Goal: Information Seeking & Learning: Learn about a topic

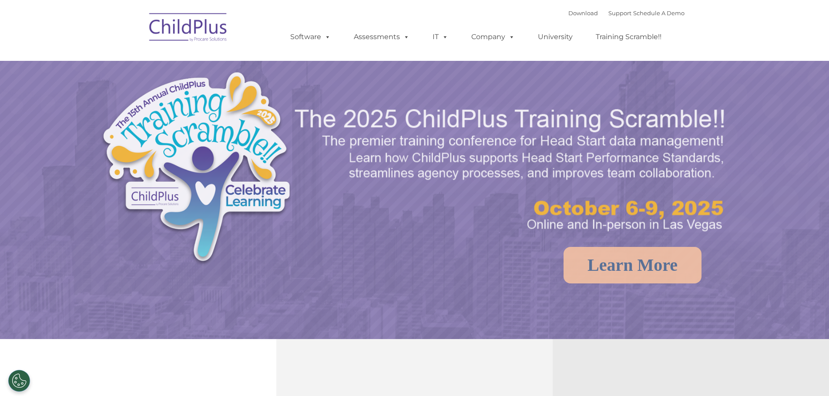
select select "MEDIUM"
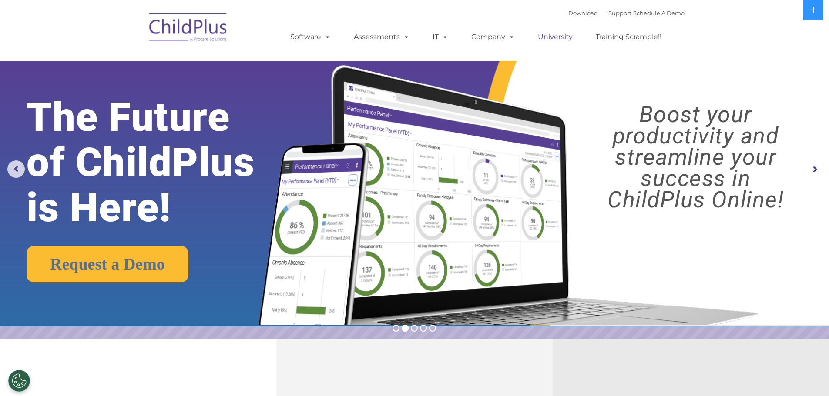
click at [547, 37] on link "University" at bounding box center [555, 36] width 52 height 17
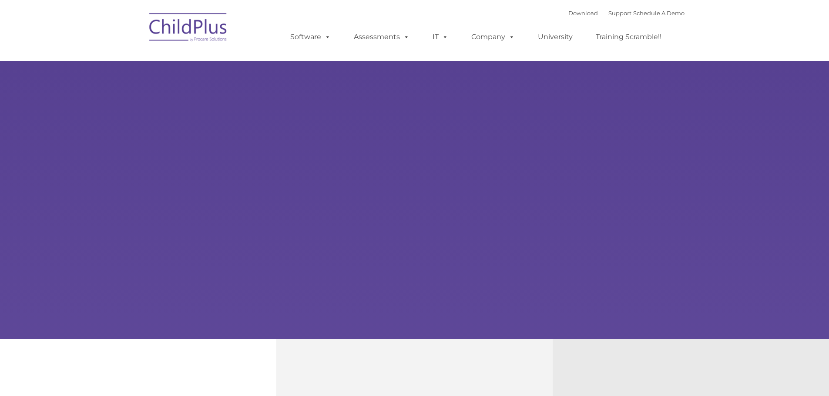
type input ""
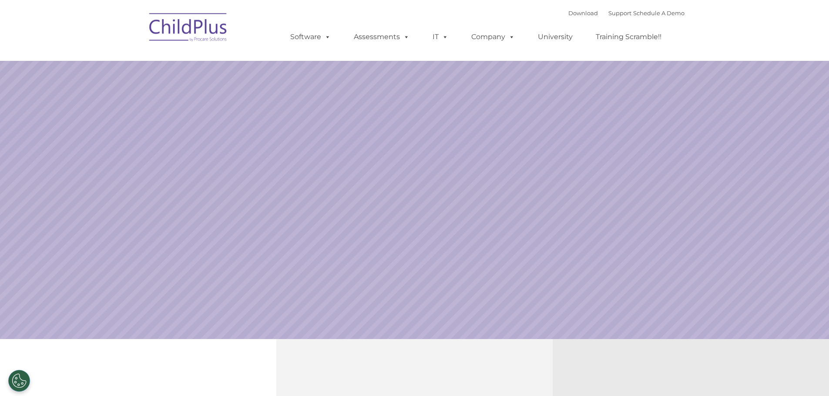
select select "MEDIUM"
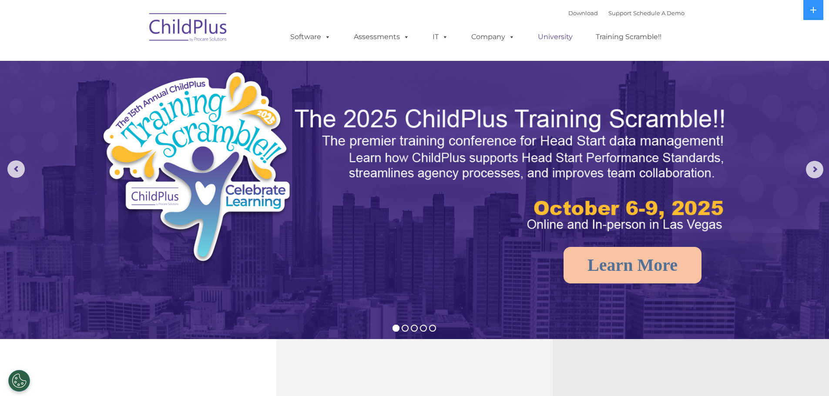
click at [570, 40] on link "University" at bounding box center [555, 36] width 52 height 17
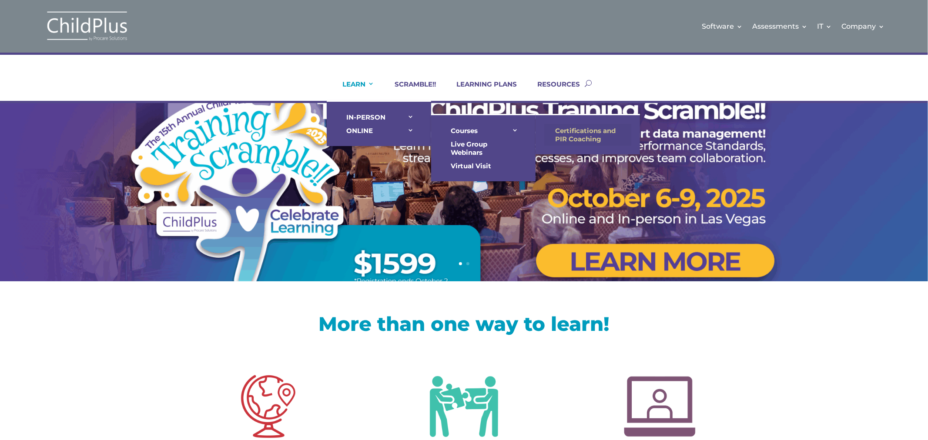
click at [591, 131] on link "Certifications and PIR Coaching" at bounding box center [587, 135] width 87 height 22
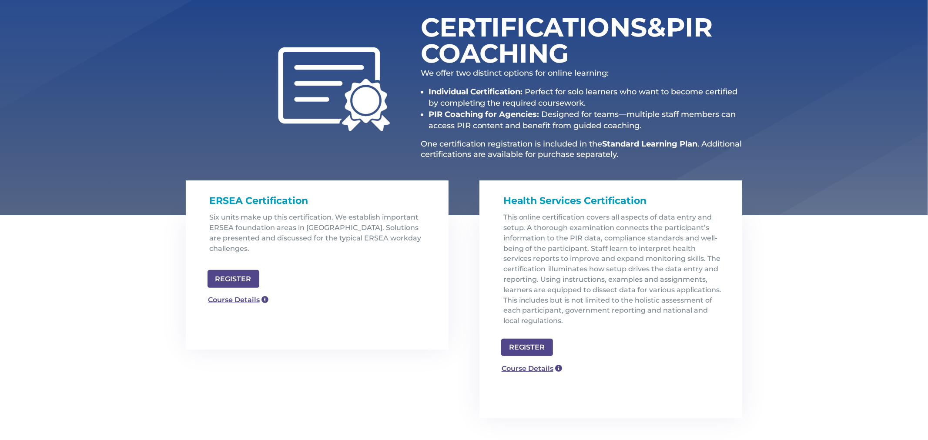
scroll to position [117, 0]
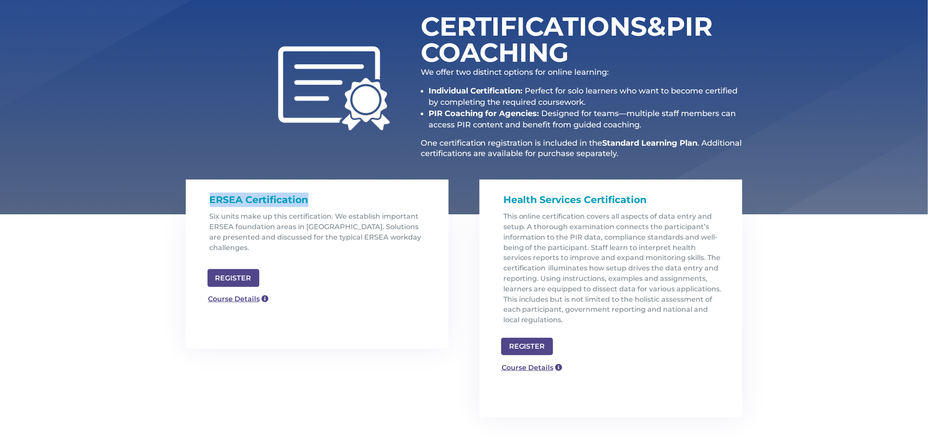
drag, startPoint x: 208, startPoint y: 198, endPoint x: 314, endPoint y: 198, distance: 106.6
click at [314, 198] on div "ERSEA Certification Six units make up this certification. We establish importan…" at bounding box center [317, 231] width 228 height 77
drag, startPoint x: 503, startPoint y: 199, endPoint x: 684, endPoint y: 198, distance: 181.0
click at [684, 198] on div "Health Services Certification This online certification covers all aspects of d…" at bounding box center [611, 263] width 228 height 140
click at [518, 368] on link "Course Details" at bounding box center [528, 367] width 63 height 14
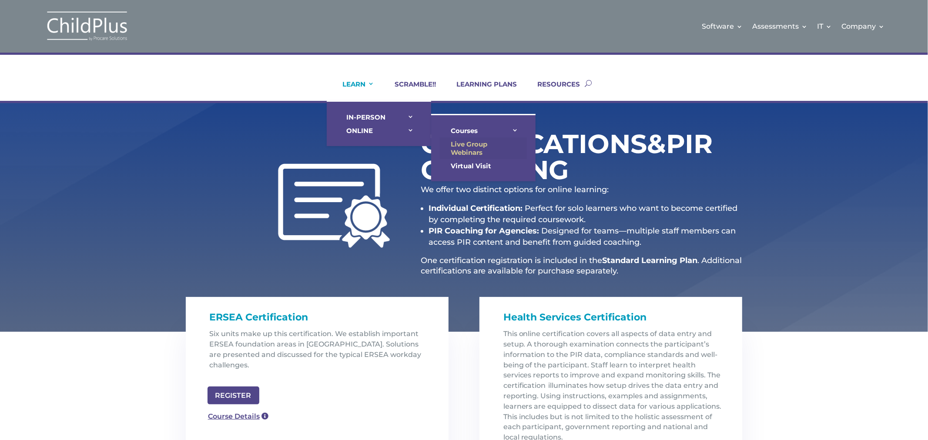
click at [460, 144] on link "Live Group Webinars" at bounding box center [483, 149] width 87 height 22
click at [480, 165] on link "Virtual Visit" at bounding box center [483, 165] width 87 height 13
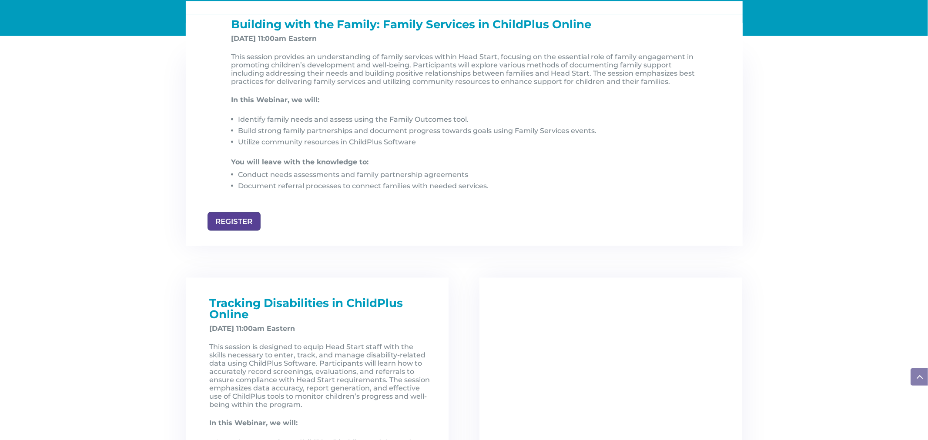
scroll to position [941, 0]
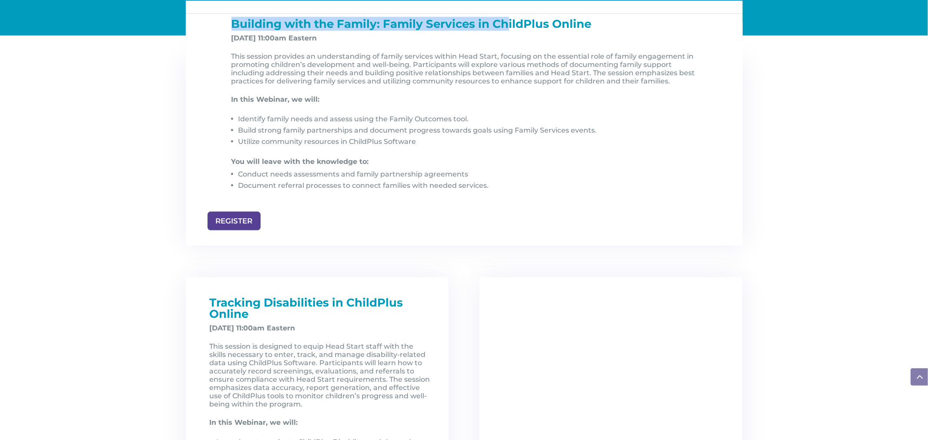
drag, startPoint x: 231, startPoint y: 25, endPoint x: 507, endPoint y: 20, distance: 276.4
click at [507, 20] on span "Building with the Family: Family Services in ChildPlus Online" at bounding box center [411, 24] width 360 height 14
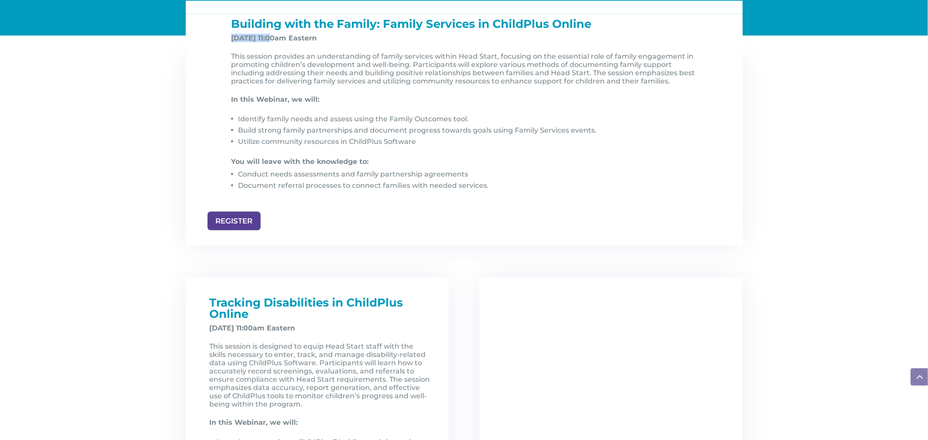
drag, startPoint x: 232, startPoint y: 40, endPoint x: 272, endPoint y: 37, distance: 40.6
click at [272, 37] on strong "[DATE] 11:00am Eastern" at bounding box center [274, 38] width 86 height 8
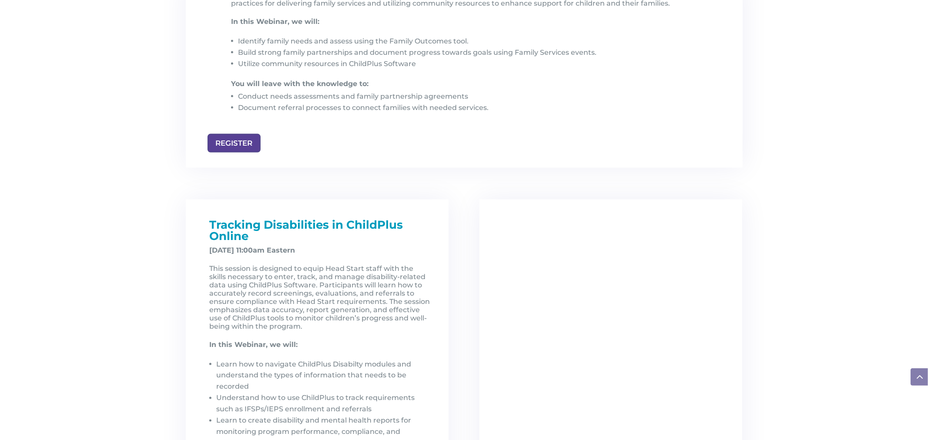
scroll to position [1020, 0]
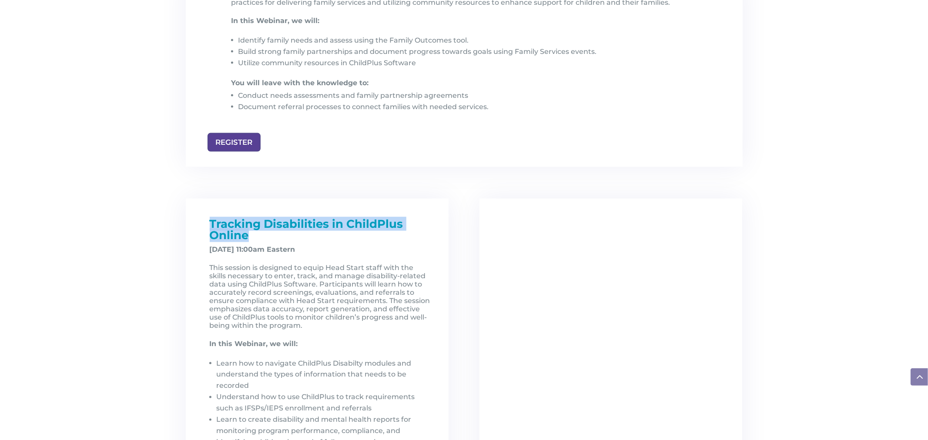
drag, startPoint x: 209, startPoint y: 223, endPoint x: 269, endPoint y: 234, distance: 61.1
click at [269, 234] on div "Tracking Disabilities in ChildPlus Online [DATE] 11:00am Eastern This session i…" at bounding box center [317, 371] width 228 height 307
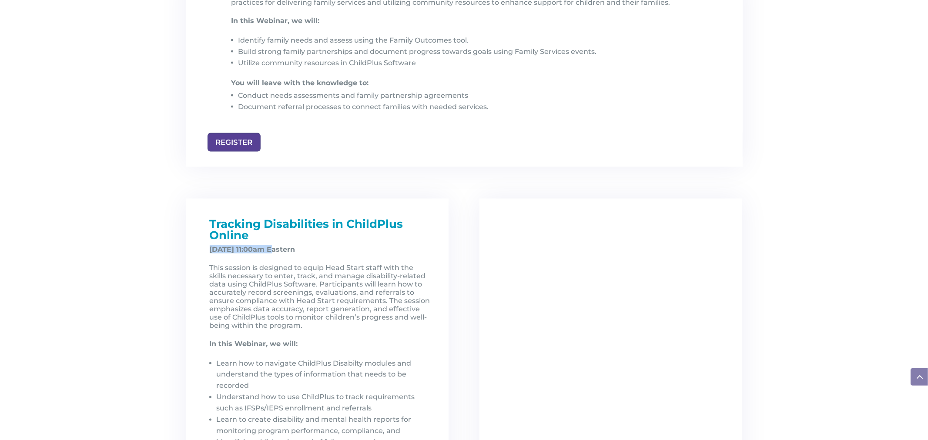
drag, startPoint x: 209, startPoint y: 249, endPoint x: 275, endPoint y: 251, distance: 66.2
click at [275, 251] on div "Tracking Disabilities in ChildPlus Online December 5, 2025, at 11:00am Eastern …" at bounding box center [317, 371] width 228 height 307
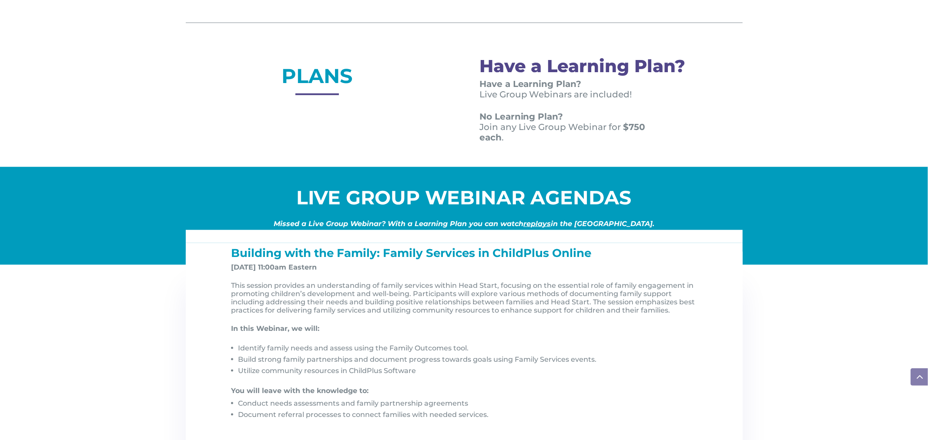
scroll to position [708, 0]
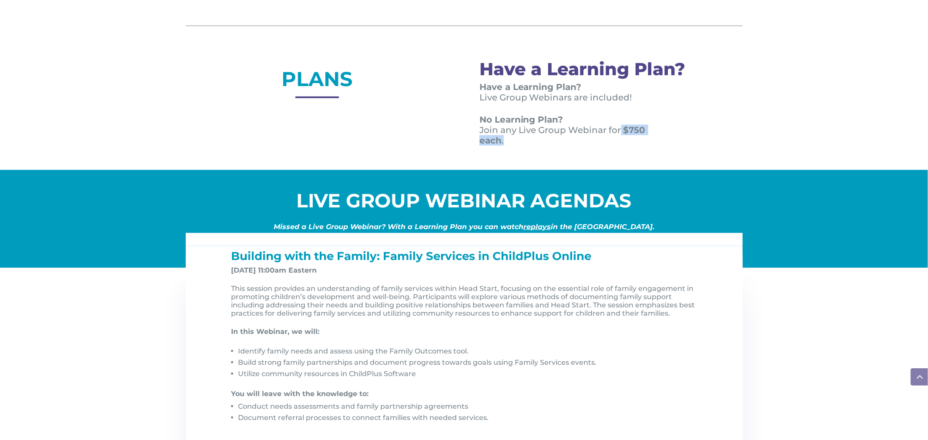
drag, startPoint x: 621, startPoint y: 127, endPoint x: 627, endPoint y: 137, distance: 11.3
click at [627, 137] on p "No Learning Plan? Join any Live Group Webinar for $750 each ." at bounding box center [574, 129] width 189 height 31
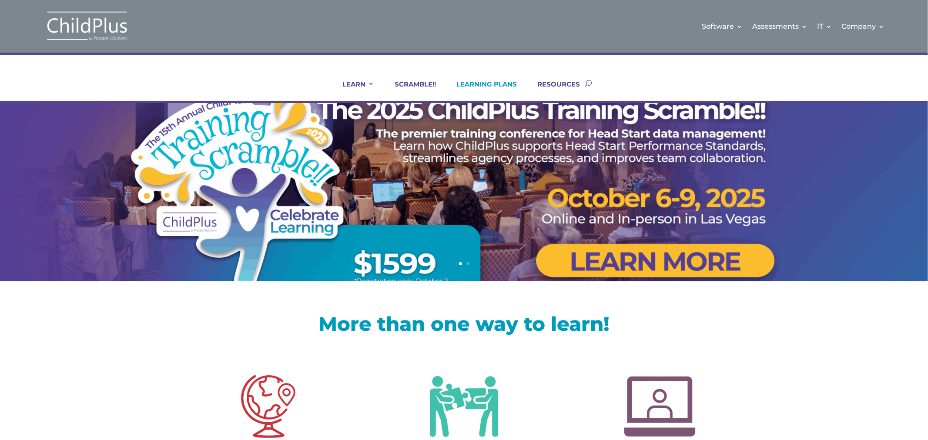
click at [493, 85] on link "LEARNING PLANS" at bounding box center [481, 90] width 71 height 21
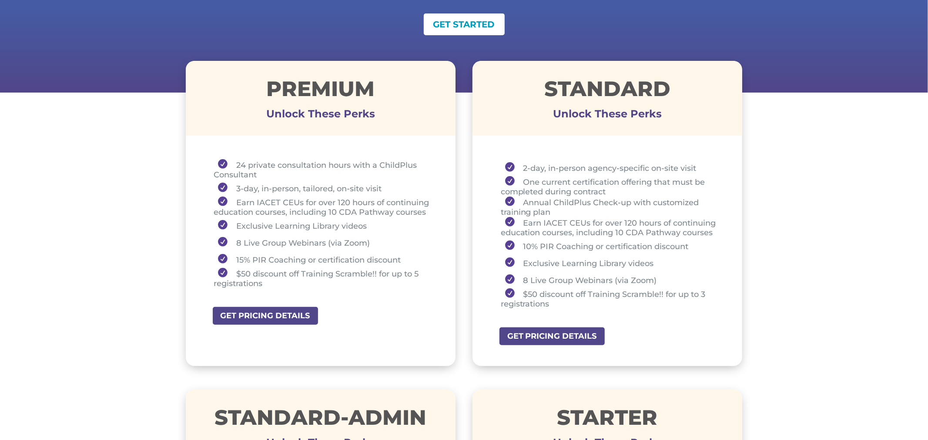
scroll to position [273, 0]
drag, startPoint x: 268, startPoint y: 89, endPoint x: 384, endPoint y: 84, distance: 116.7
click at [384, 84] on h1 "Premium" at bounding box center [321, 90] width 270 height 25
drag, startPoint x: 531, startPoint y: 81, endPoint x: 679, endPoint y: 88, distance: 148.1
click at [679, 88] on h1 "STANDARD" at bounding box center [608, 90] width 270 height 25
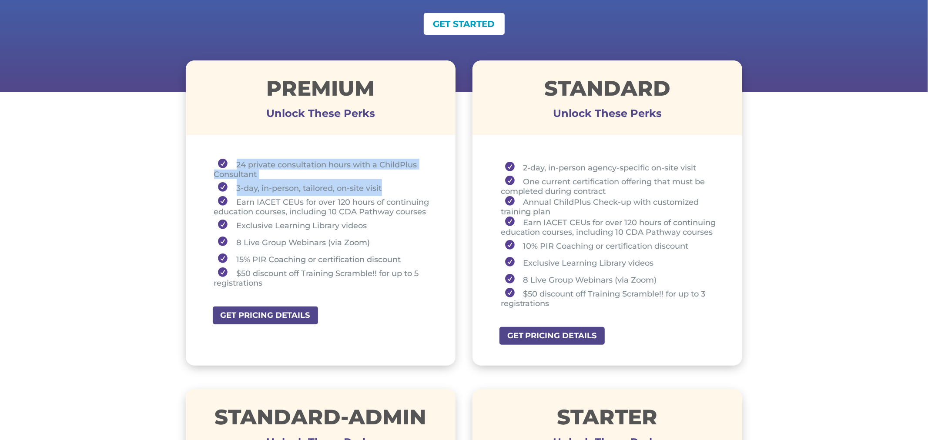
drag, startPoint x: 235, startPoint y: 162, endPoint x: 392, endPoint y: 179, distance: 157.6
click at [392, 179] on ul "24 private consultation hours with a ChildPlus Consultant 3-day, in-person, tai…" at bounding box center [321, 227] width 227 height 137
click at [275, 171] on li "24 private consultation hours with a ChildPlus Consultant" at bounding box center [324, 169] width 220 height 20
drag, startPoint x: 236, startPoint y: 185, endPoint x: 384, endPoint y: 181, distance: 148.0
click at [384, 181] on li "3-day, in-person, tailored, on-site visit" at bounding box center [324, 187] width 220 height 17
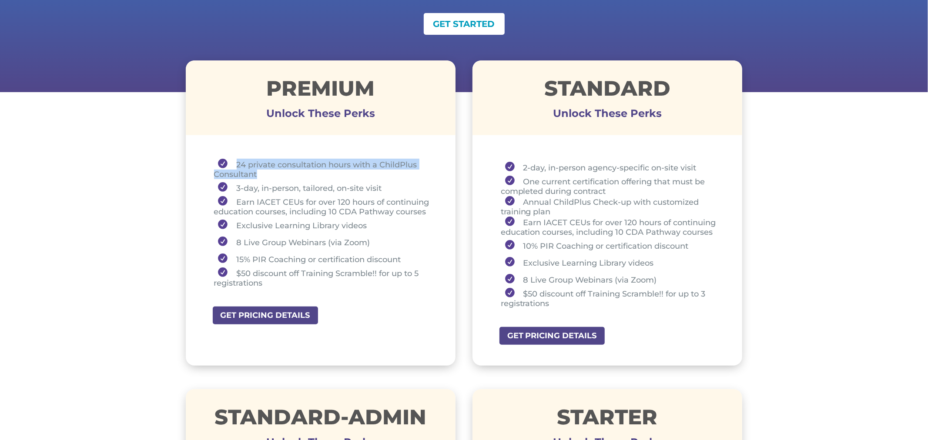
drag, startPoint x: 235, startPoint y: 164, endPoint x: 264, endPoint y: 172, distance: 29.7
click at [264, 172] on li "24 private consultation hours with a ChildPlus Consultant" at bounding box center [324, 169] width 220 height 20
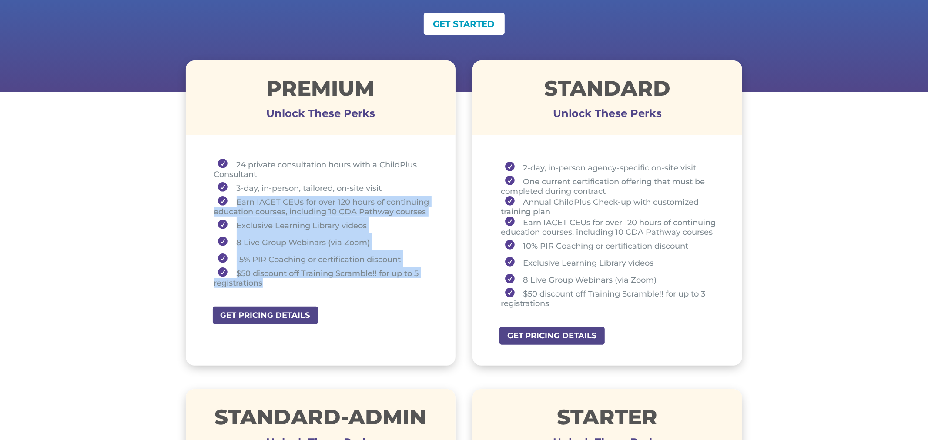
drag, startPoint x: 236, startPoint y: 201, endPoint x: 305, endPoint y: 280, distance: 104.9
click at [305, 280] on ul "24 private consultation hours with a ChildPlus Consultant 3-day, in-person, tai…" at bounding box center [321, 227] width 227 height 137
click at [237, 203] on li "Earn IACET CEUs for over 120 hours of continuing education courses, including 1…" at bounding box center [324, 206] width 220 height 20
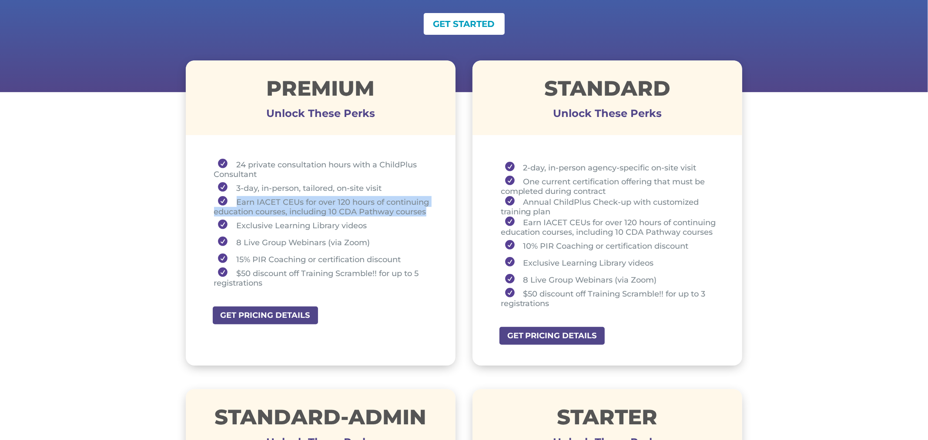
drag, startPoint x: 233, startPoint y: 202, endPoint x: 431, endPoint y: 206, distance: 197.6
click at [431, 206] on li "Earn IACET CEUs for over 120 hours of continuing education courses, including 1…" at bounding box center [324, 206] width 220 height 20
click at [294, 212] on li "Earn IACET CEUs for over 120 hours of continuing education courses, including 1…" at bounding box center [324, 206] width 220 height 20
drag, startPoint x: 291, startPoint y: 211, endPoint x: 428, endPoint y: 210, distance: 137.1
click at [428, 210] on li "Earn IACET CEUs for over 120 hours of continuing education courses, including 1…" at bounding box center [324, 206] width 220 height 20
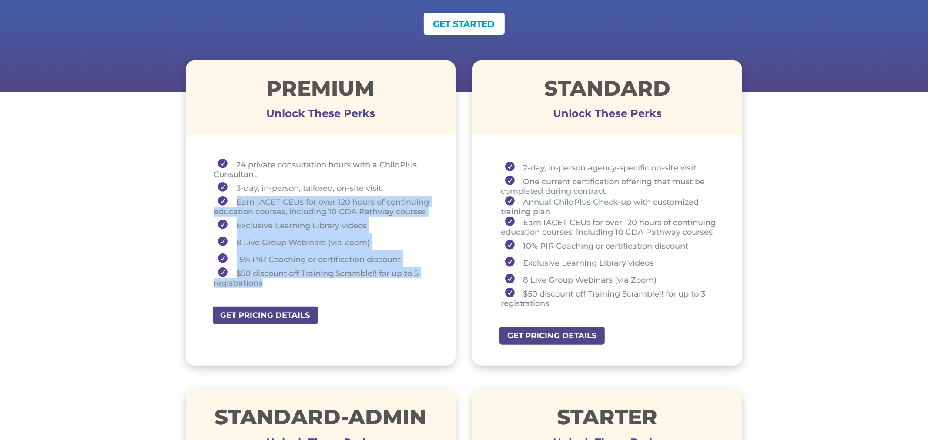
drag, startPoint x: 231, startPoint y: 202, endPoint x: 312, endPoint y: 279, distance: 111.1
click at [312, 279] on ul "24 private consultation hours with a ChildPlus Consultant 3-day, in-person, tai…" at bounding box center [321, 227] width 227 height 137
click at [329, 280] on li "$50 discount off Training Scramble!! for up to 5 registrations" at bounding box center [324, 278] width 220 height 20
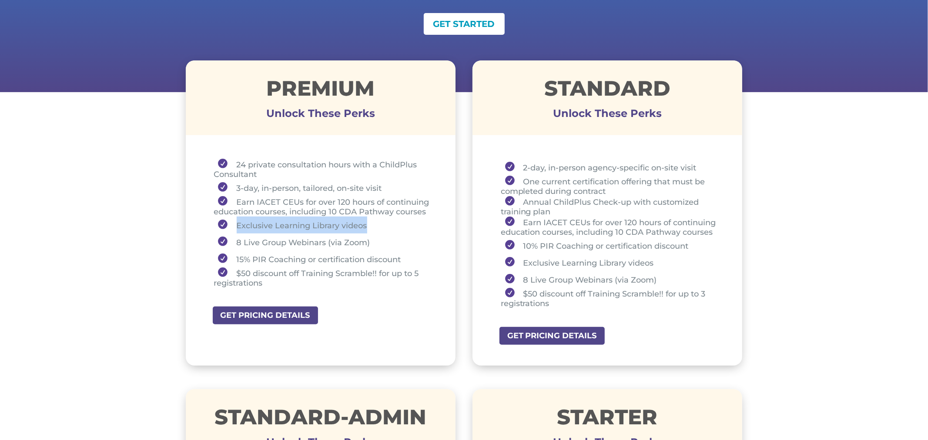
drag, startPoint x: 237, startPoint y: 223, endPoint x: 369, endPoint y: 222, distance: 131.9
click at [369, 222] on li "Exclusive Learning Library videos" at bounding box center [324, 225] width 220 height 17
click at [247, 222] on li "Exclusive Learning Library videos" at bounding box center [324, 225] width 220 height 17
drag, startPoint x: 237, startPoint y: 223, endPoint x: 268, endPoint y: 223, distance: 30.9
click at [268, 223] on li "Exclusive Learning Library videos" at bounding box center [324, 225] width 220 height 17
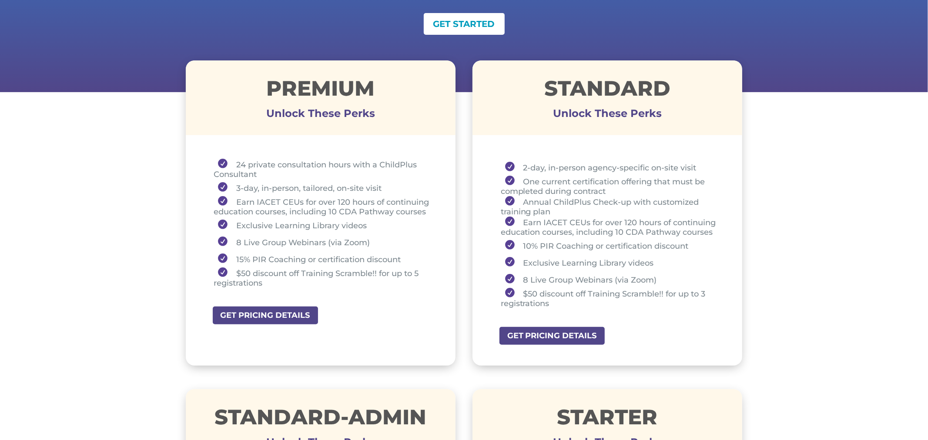
click at [249, 240] on li "8 Live Group Webinars (via Zoom)" at bounding box center [324, 242] width 220 height 17
drag, startPoint x: 236, startPoint y: 242, endPoint x: 370, endPoint y: 242, distance: 134.5
click at [370, 242] on li "8 Live Group Webinars (via Zoom)" at bounding box center [324, 242] width 220 height 17
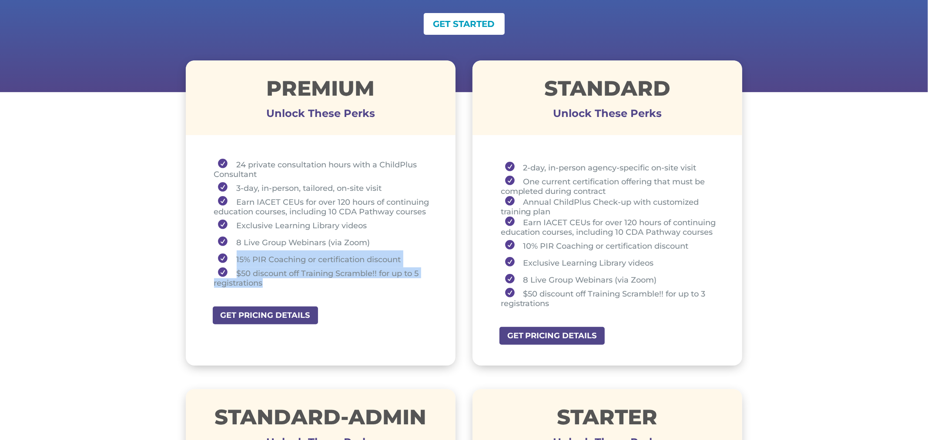
drag, startPoint x: 231, startPoint y: 254, endPoint x: 273, endPoint y: 278, distance: 47.6
click at [273, 278] on ul "24 private consultation hours with a ChildPlus Consultant 3-day, in-person, tai…" at bounding box center [321, 227] width 227 height 137
click at [328, 258] on li "15% PIR Coaching or certification discount" at bounding box center [324, 259] width 220 height 17
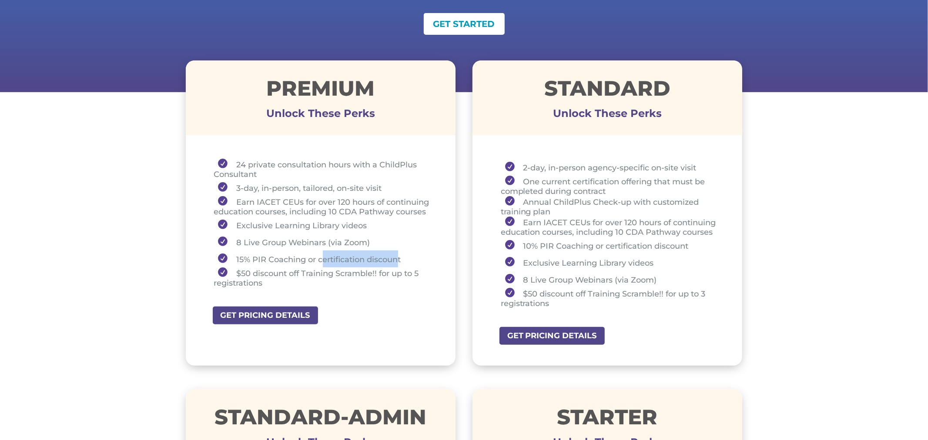
drag, startPoint x: 321, startPoint y: 258, endPoint x: 398, endPoint y: 259, distance: 77.0
click at [398, 259] on li "15% PIR Coaching or certification discount" at bounding box center [324, 259] width 220 height 17
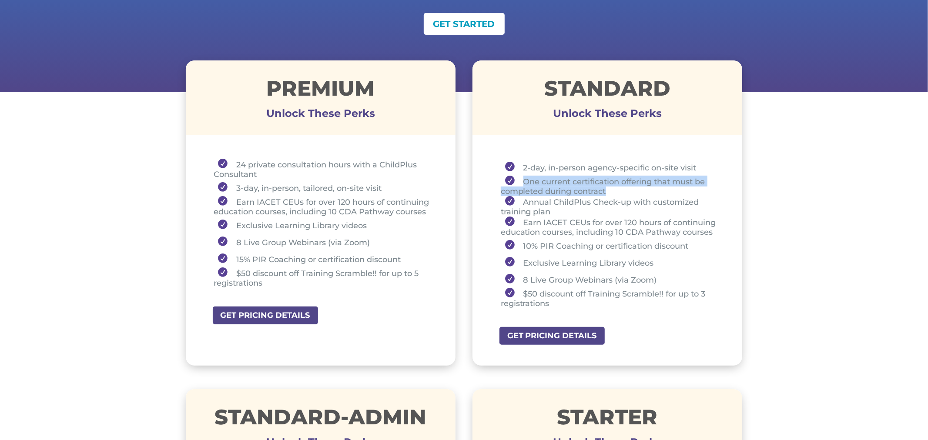
drag, startPoint x: 524, startPoint y: 180, endPoint x: 620, endPoint y: 188, distance: 96.5
click at [620, 188] on li "One current certification offering that must be completed during contract" at bounding box center [611, 186] width 220 height 20
click at [386, 204] on li "Earn IACET CEUs for over 120 hours of continuing education courses, including 1…" at bounding box center [324, 206] width 220 height 20
drag, startPoint x: 263, startPoint y: 88, endPoint x: 273, endPoint y: 100, distance: 15.7
click at [273, 100] on h1 "Premium" at bounding box center [321, 90] width 270 height 25
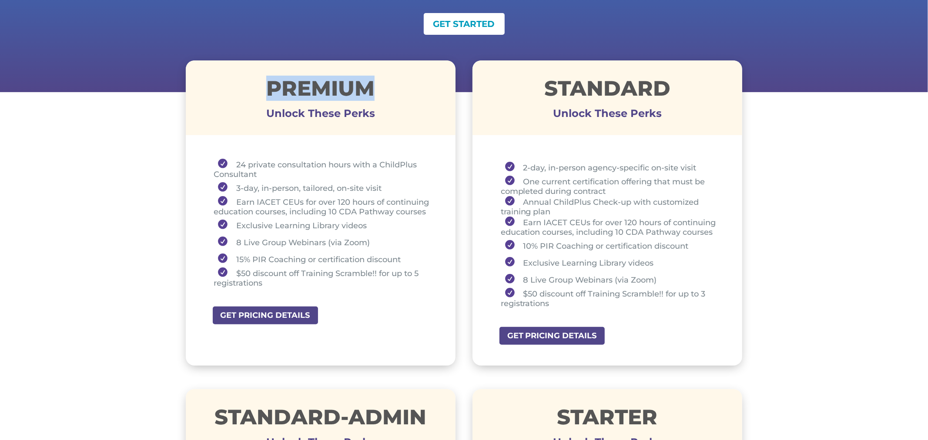
drag, startPoint x: 265, startPoint y: 89, endPoint x: 380, endPoint y: 92, distance: 115.8
click at [380, 92] on h1 "Premium" at bounding box center [321, 90] width 270 height 25
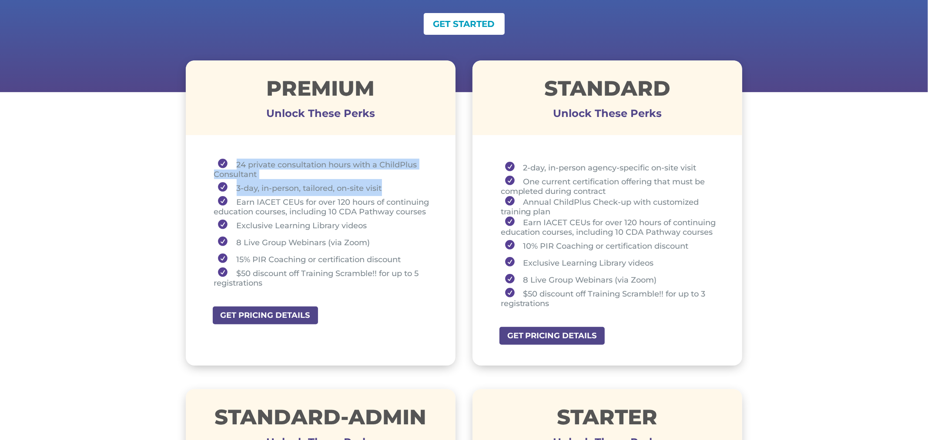
drag, startPoint x: 235, startPoint y: 158, endPoint x: 397, endPoint y: 181, distance: 163.9
click at [397, 181] on ul "24 private consultation hours with a ChildPlus Consultant 3-day, in-person, tai…" at bounding box center [321, 227] width 227 height 137
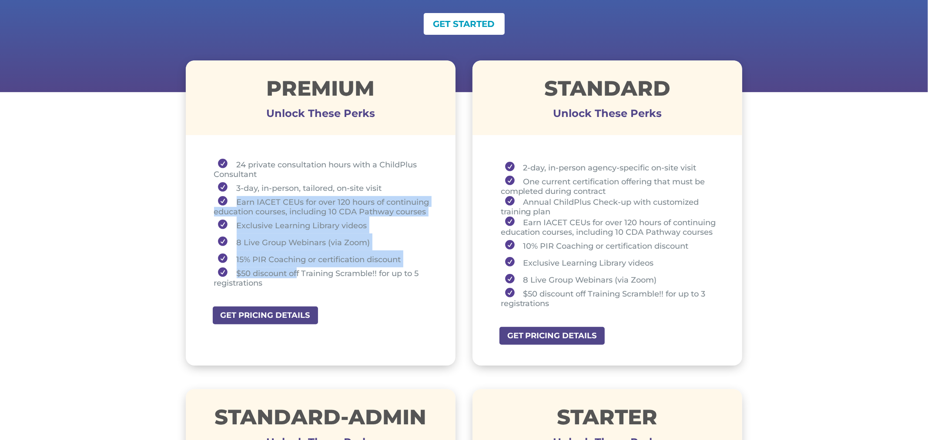
drag, startPoint x: 235, startPoint y: 203, endPoint x: 298, endPoint y: 275, distance: 95.3
click at [297, 275] on ul "24 private consultation hours with a ChildPlus Consultant 3-day, in-person, tai…" at bounding box center [321, 227] width 227 height 137
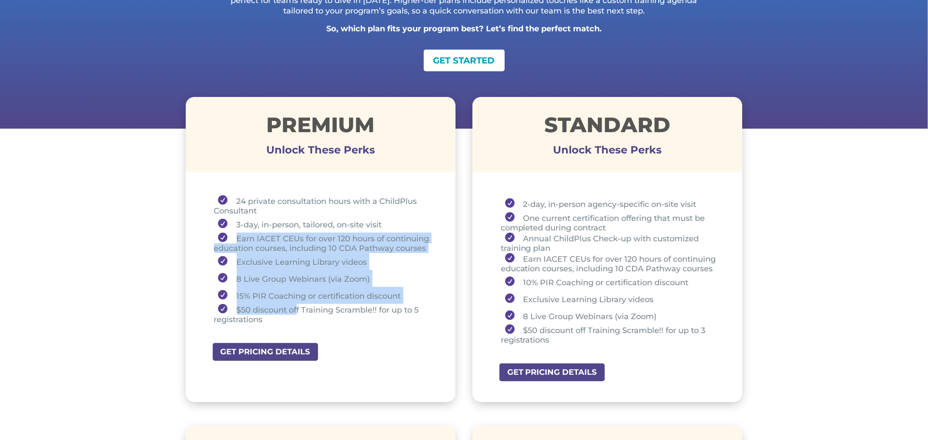
scroll to position [236, 0]
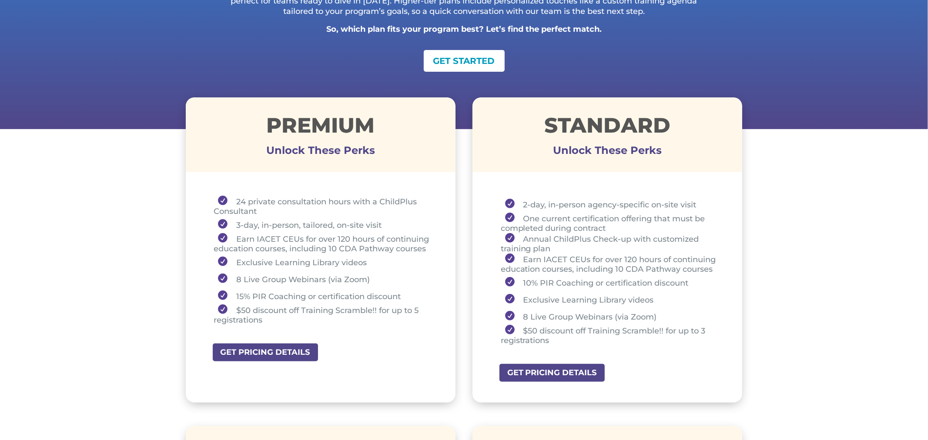
click at [597, 197] on li "2-day, in-person agency-specific on-site visit" at bounding box center [611, 204] width 220 height 17
drag, startPoint x: 543, startPoint y: 126, endPoint x: 739, endPoint y: 132, distance: 195.9
click at [739, 132] on h1 "STANDARD" at bounding box center [608, 127] width 270 height 25
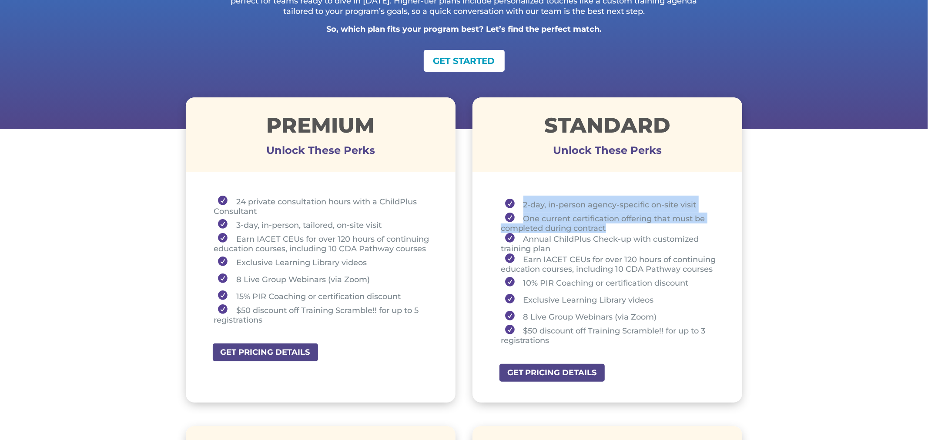
drag, startPoint x: 520, startPoint y: 201, endPoint x: 642, endPoint y: 223, distance: 124.6
click at [642, 223] on ul "2-day, in-person agency-specific on-site visit One current certification offeri…" at bounding box center [607, 275] width 227 height 158
click at [524, 206] on li "2-day, in-person agency-specific on-site visit" at bounding box center [611, 204] width 220 height 17
drag, startPoint x: 523, startPoint y: 205, endPoint x: 698, endPoint y: 209, distance: 175.9
click at [698, 209] on li "2-day, in-person agency-specific on-site visit" at bounding box center [611, 204] width 220 height 17
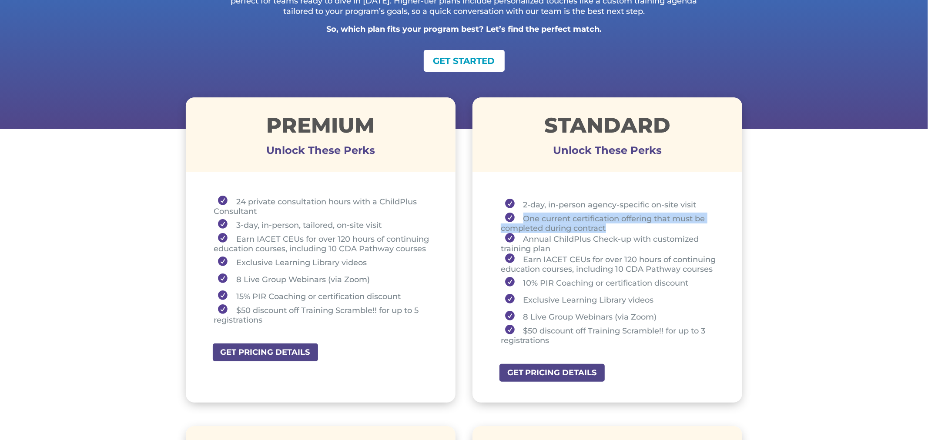
drag, startPoint x: 523, startPoint y: 218, endPoint x: 618, endPoint y: 228, distance: 95.9
click at [618, 228] on li "One current certification offering that must be completed during contract" at bounding box center [611, 223] width 220 height 20
drag, startPoint x: 522, startPoint y: 207, endPoint x: 539, endPoint y: 205, distance: 16.7
click at [539, 205] on li "2-day, in-person agency-specific on-site visit" at bounding box center [611, 204] width 220 height 17
drag, startPoint x: 528, startPoint y: 222, endPoint x: 619, endPoint y: 223, distance: 90.9
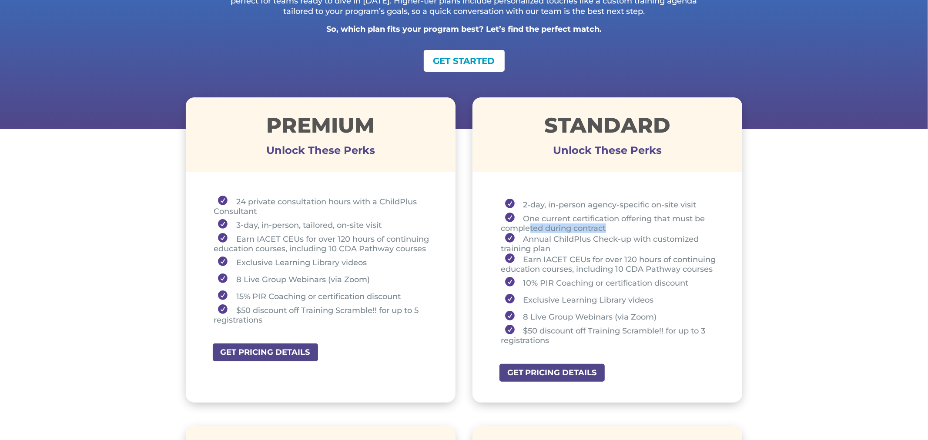
click at [619, 223] on li "One current certification offering that must be completed during contract" at bounding box center [611, 223] width 220 height 20
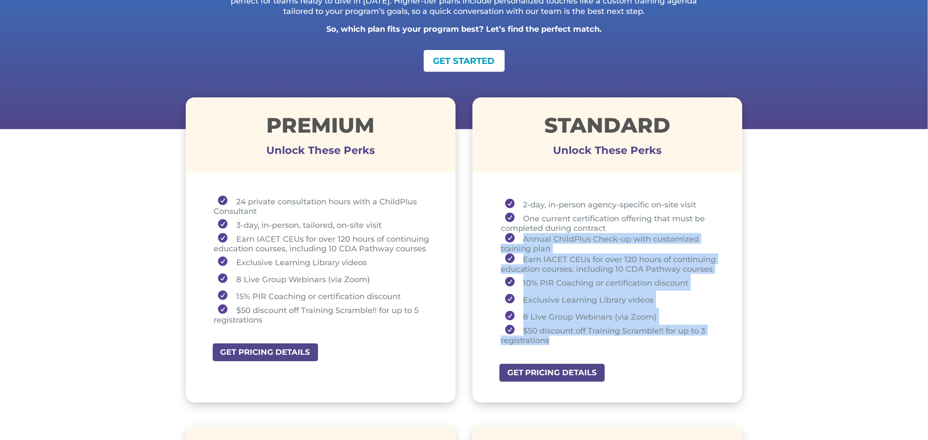
drag, startPoint x: 520, startPoint y: 237, endPoint x: 568, endPoint y: 338, distance: 111.5
click at [568, 338] on ul "2-day, in-person agency-specific on-site visit One current certification offeri…" at bounding box center [607, 275] width 227 height 158
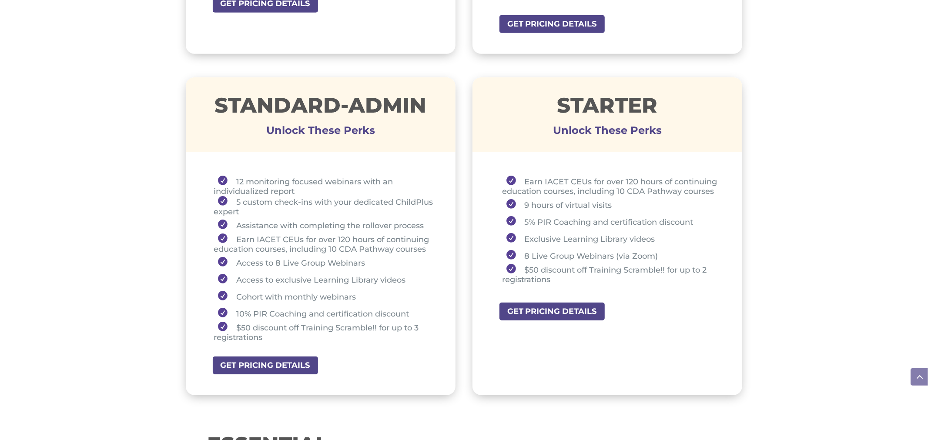
scroll to position [587, 0]
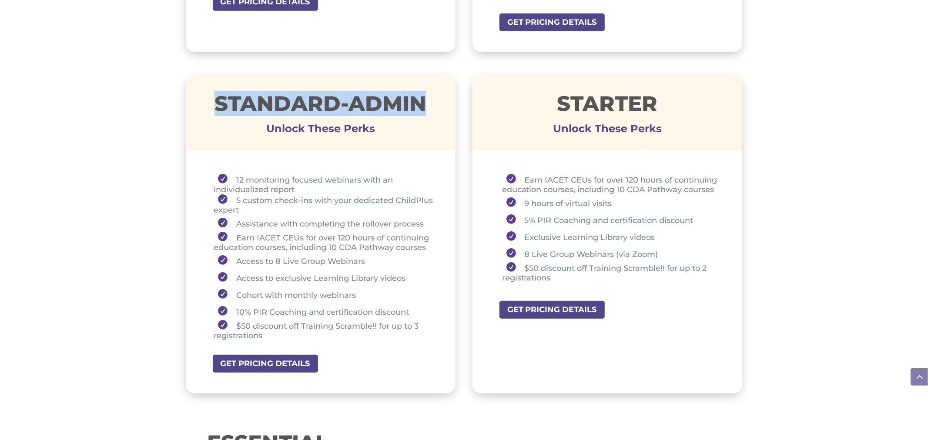
drag, startPoint x: 215, startPoint y: 102, endPoint x: 430, endPoint y: 94, distance: 214.7
click at [430, 94] on h1 "STANDARD-ADMIN" at bounding box center [321, 105] width 270 height 25
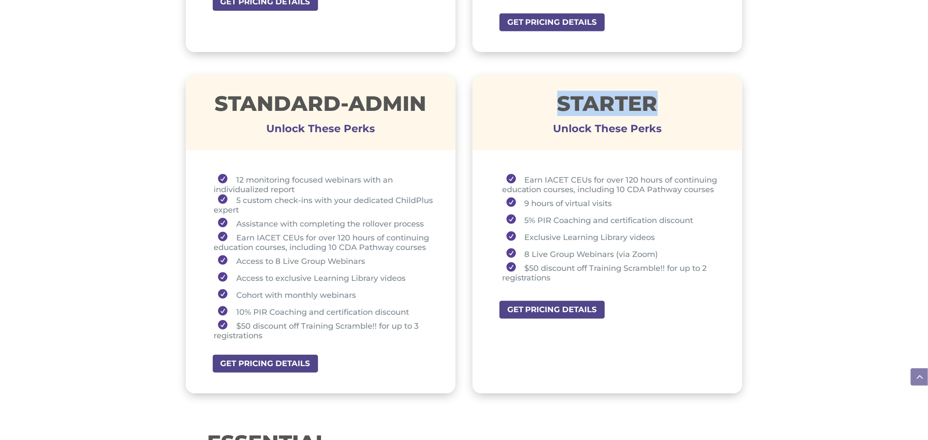
drag, startPoint x: 551, startPoint y: 106, endPoint x: 663, endPoint y: 97, distance: 112.6
click at [663, 97] on h1 "STARTER" at bounding box center [608, 105] width 270 height 25
click at [663, 109] on h1 "STARTER" at bounding box center [608, 105] width 270 height 25
drag, startPoint x: 570, startPoint y: 102, endPoint x: 662, endPoint y: 101, distance: 91.4
click at [662, 101] on h1 "STARTER" at bounding box center [608, 105] width 270 height 25
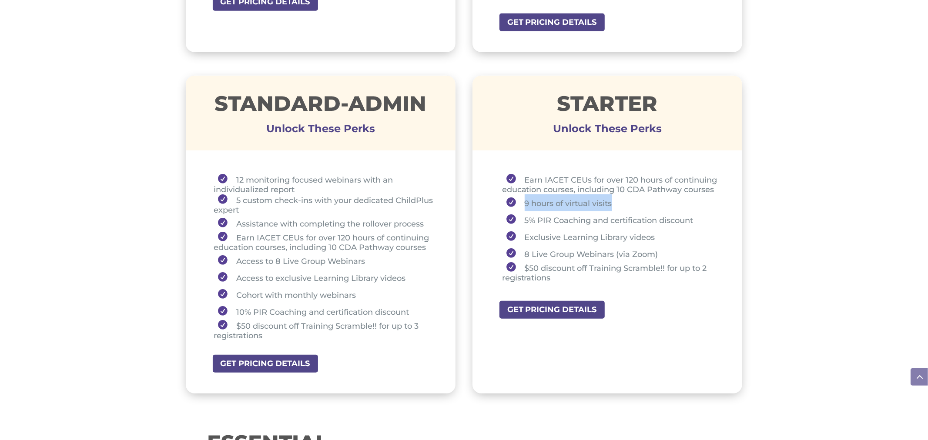
drag, startPoint x: 522, startPoint y: 197, endPoint x: 615, endPoint y: 198, distance: 93.1
click at [615, 198] on li "9 hours of virtual visits" at bounding box center [611, 203] width 219 height 17
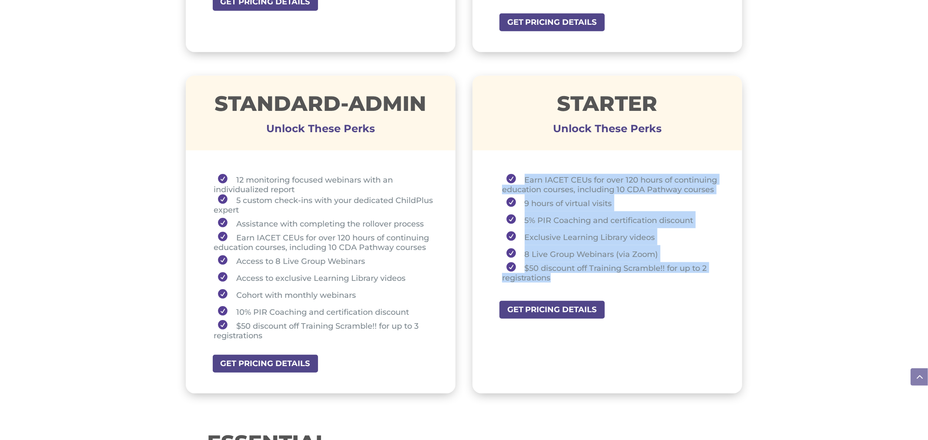
drag, startPoint x: 523, startPoint y: 175, endPoint x: 578, endPoint y: 276, distance: 114.9
click at [578, 276] on ul "Earn IACET CEUs for over 120 hours of continuing education courses, including 1…" at bounding box center [607, 232] width 227 height 117
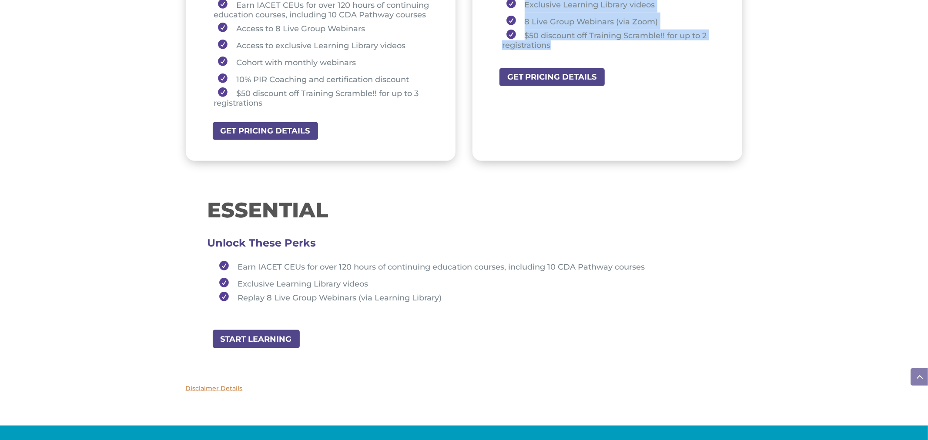
scroll to position [822, 0]
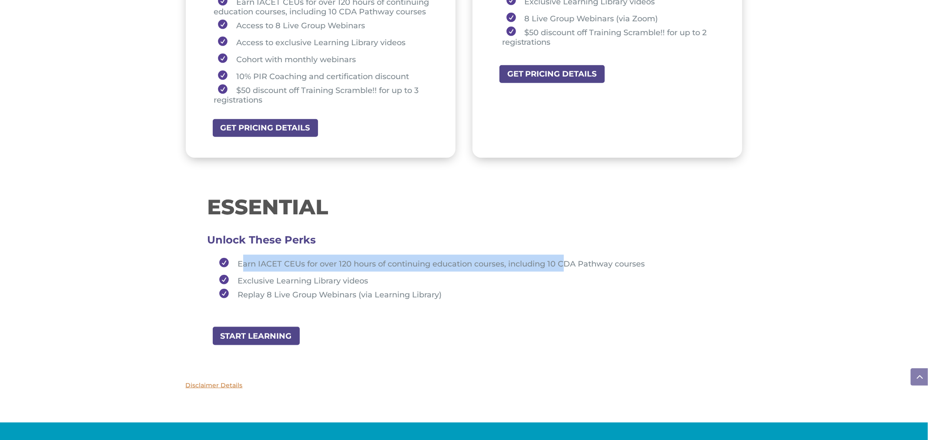
drag, startPoint x: 242, startPoint y: 260, endPoint x: 565, endPoint y: 253, distance: 322.5
click at [565, 259] on span "Earn IACET CEUs for over 120 hours of continuing education courses, including 1…" at bounding box center [441, 264] width 407 height 10
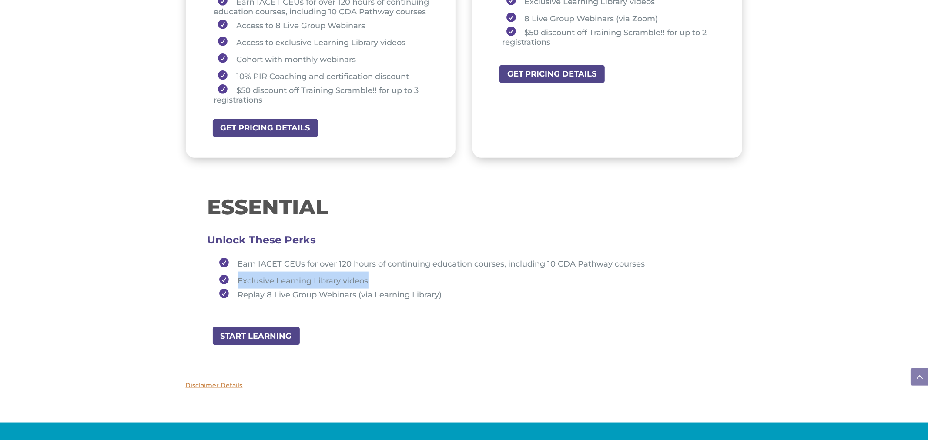
drag, startPoint x: 238, startPoint y: 276, endPoint x: 367, endPoint y: 270, distance: 128.9
click at [367, 272] on li "Exclusive Learning Library videos" at bounding box center [468, 280] width 506 height 17
drag, startPoint x: 238, startPoint y: 289, endPoint x: 266, endPoint y: 290, distance: 27.4
click at [266, 290] on li "Replay 8 Live Group Webinars (via Learning Library)" at bounding box center [468, 294] width 506 height 11
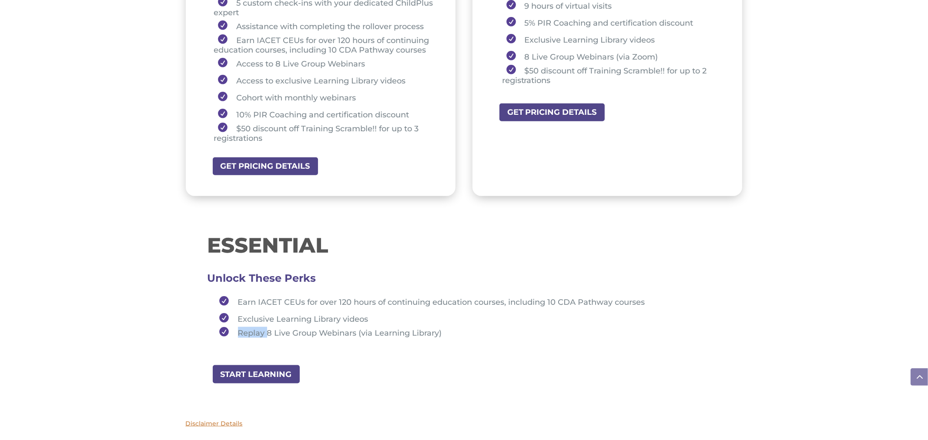
scroll to position [784, 0]
drag, startPoint x: 205, startPoint y: 239, endPoint x: 337, endPoint y: 240, distance: 131.8
click at [335, 240] on div "ESSENTIAL Unlock These Perks Earn IACET CEUs for over 120 hours of continuing e…" at bounding box center [464, 292] width 557 height 145
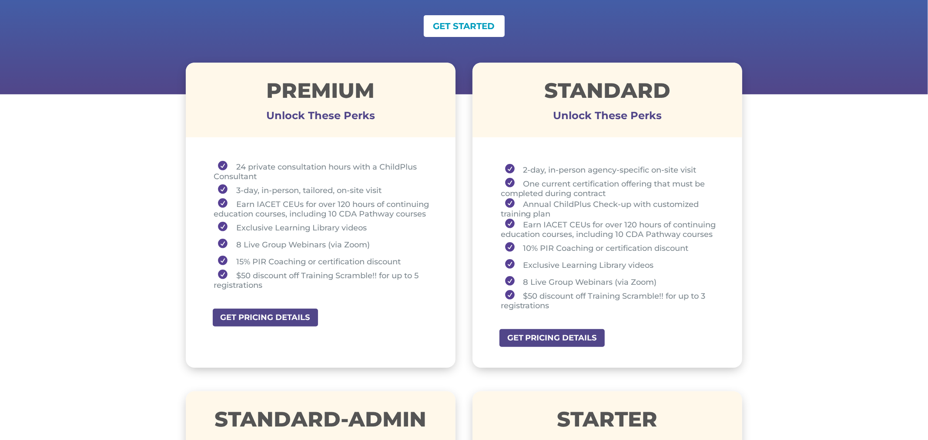
scroll to position [242, 0]
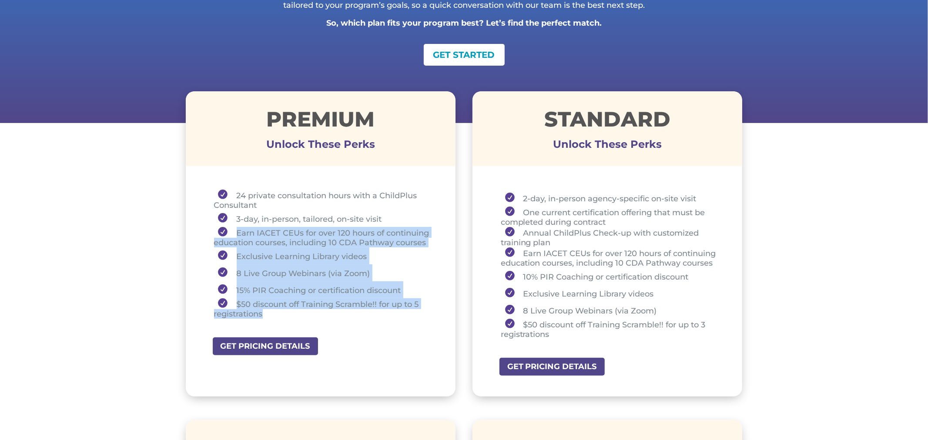
drag, startPoint x: 231, startPoint y: 231, endPoint x: 290, endPoint y: 313, distance: 101.1
click at [290, 313] on ul "24 private consultation hours with a ChildPlus Consultant 3-day, in-person, tai…" at bounding box center [321, 258] width 227 height 137
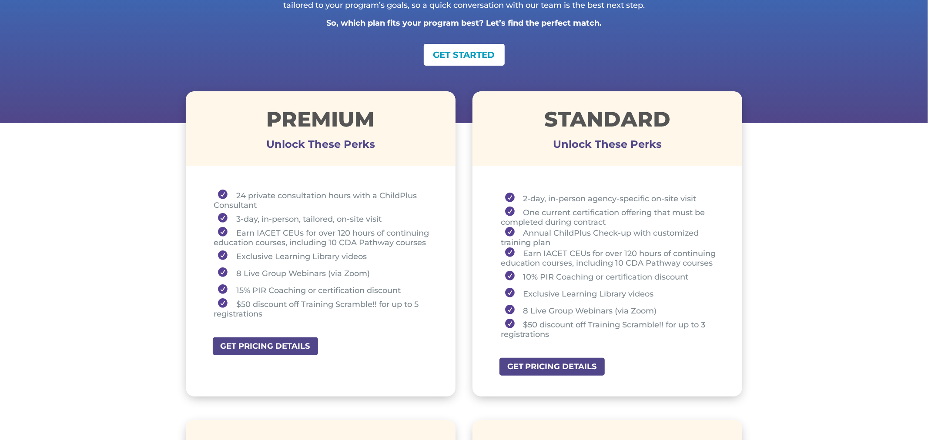
click at [716, 161] on div "STANDARD Unlock These Perks" at bounding box center [608, 128] width 270 height 75
drag, startPoint x: 541, startPoint y: 118, endPoint x: 716, endPoint y: 112, distance: 175.0
click at [696, 119] on h1 "STANDARD" at bounding box center [608, 121] width 270 height 25
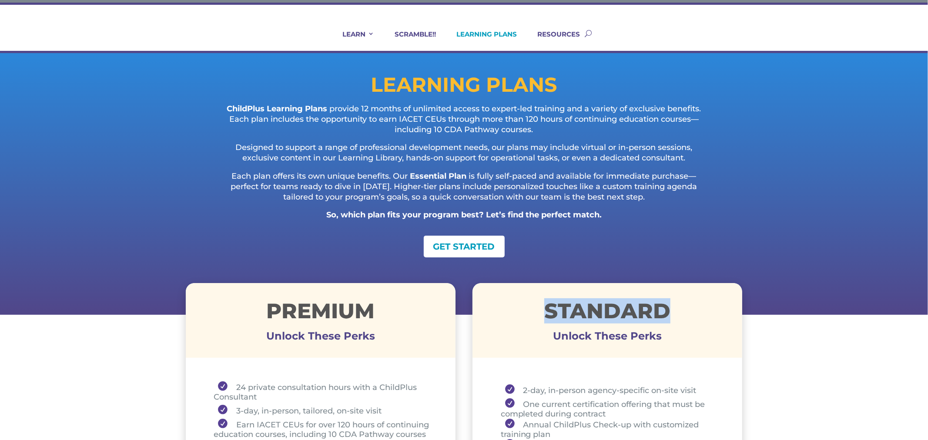
scroll to position [0, 0]
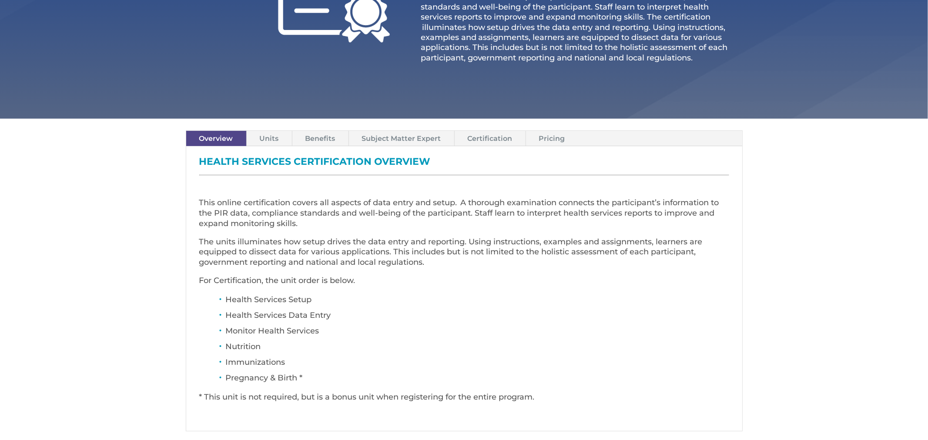
scroll to position [198, 0]
click at [270, 141] on link "Units" at bounding box center [269, 138] width 45 height 15
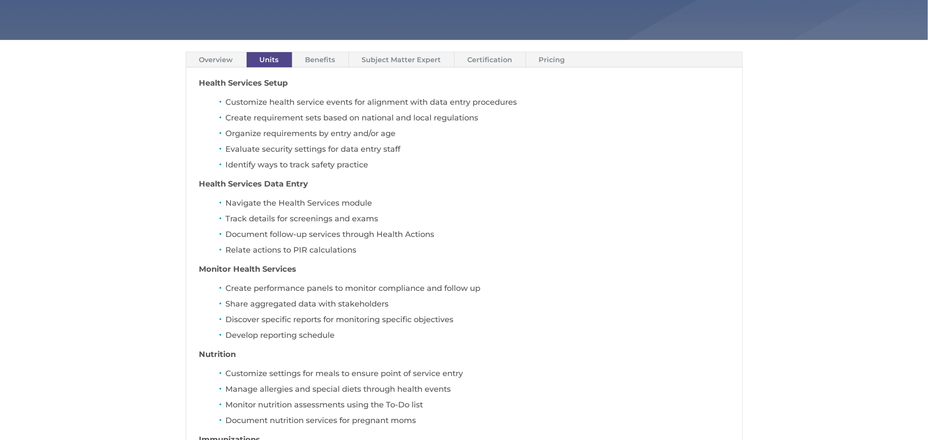
scroll to position [276, 0]
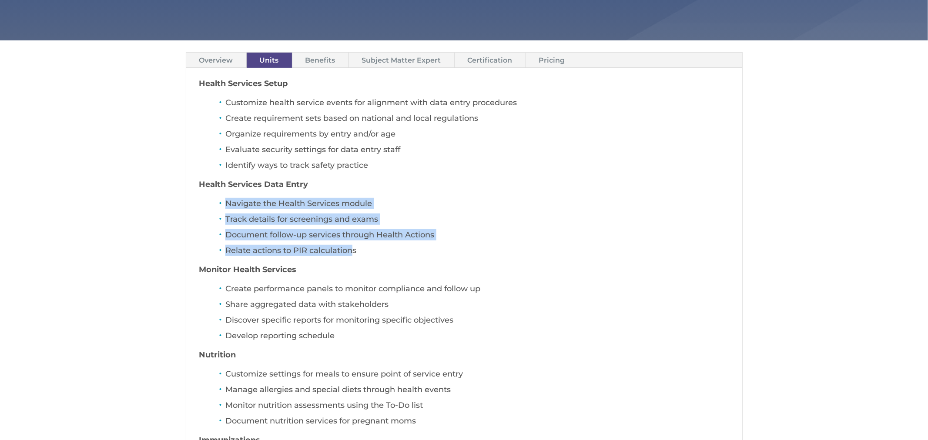
drag, startPoint x: 225, startPoint y: 203, endPoint x: 375, endPoint y: 249, distance: 157.5
click at [357, 248] on ul "Navigate the Health Services module Track details for screenings and exams Docu…" at bounding box center [464, 231] width 530 height 67
click at [543, 58] on link "Pricing" at bounding box center [552, 60] width 52 height 15
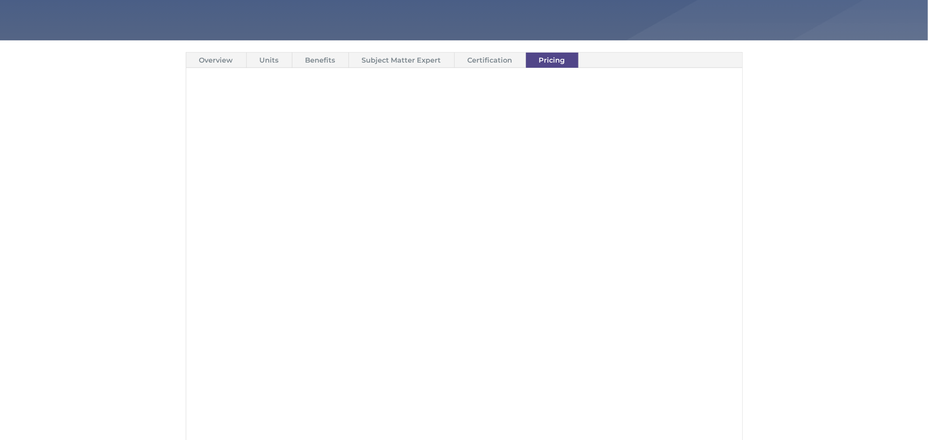
scroll to position [194, 0]
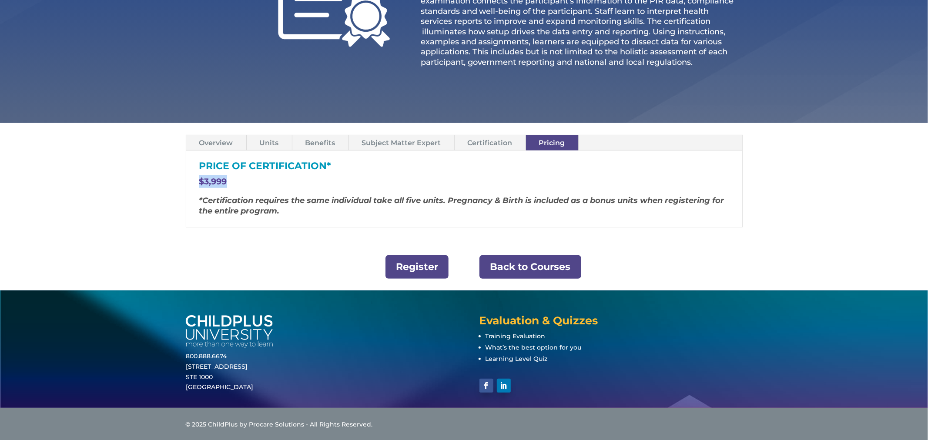
drag, startPoint x: 199, startPoint y: 181, endPoint x: 233, endPoint y: 186, distance: 34.2
click at [233, 186] on div "Price of Certification* $3,999 *Certification requires the same individual take…" at bounding box center [464, 189] width 556 height 76
click at [533, 270] on link "Back to Courses" at bounding box center [531, 267] width 102 height 24
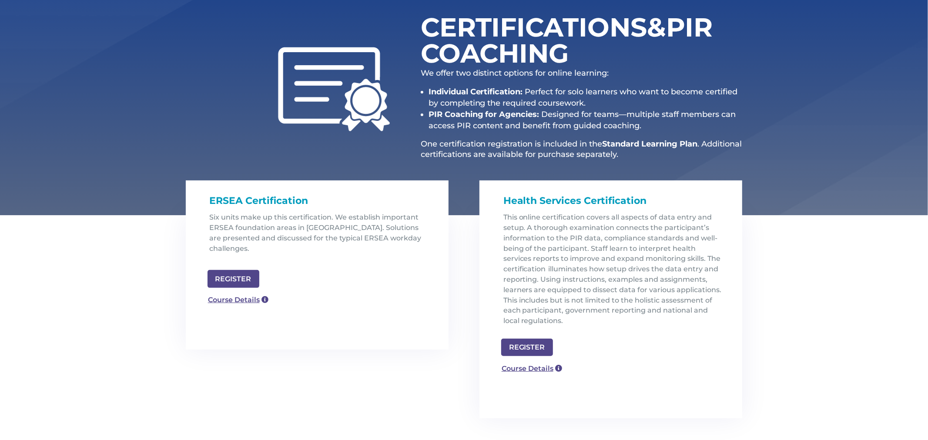
scroll to position [117, 0]
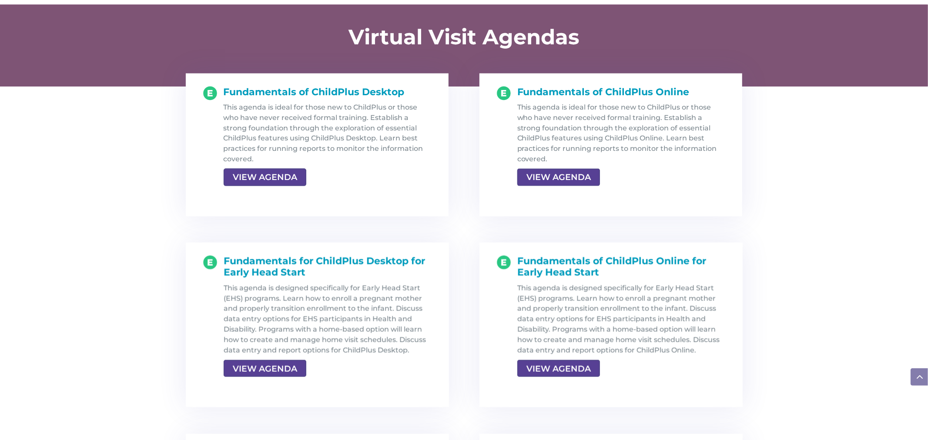
scroll to position [899, 0]
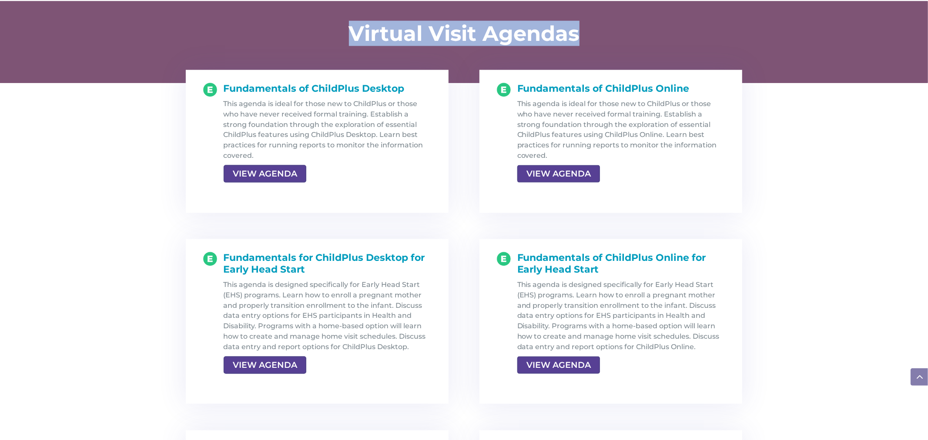
drag, startPoint x: 348, startPoint y: 39, endPoint x: 586, endPoint y: 32, distance: 237.7
click at [586, 32] on h1 "Virtual Visit Agendas" at bounding box center [464, 35] width 339 height 25
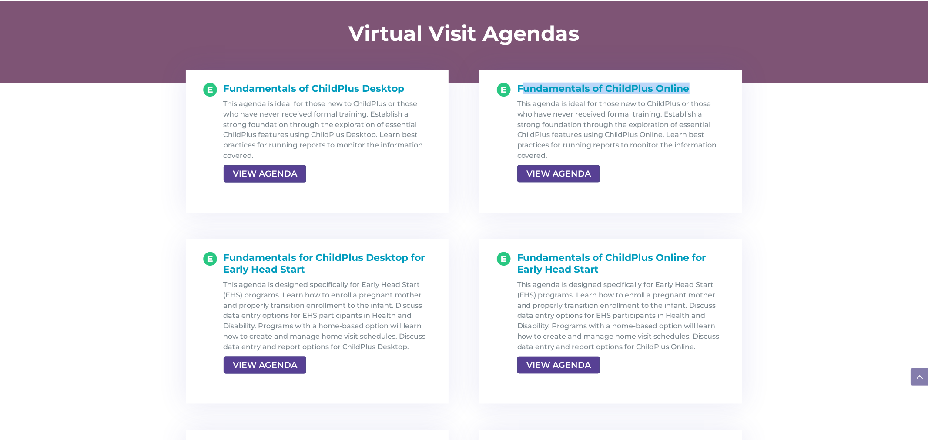
drag, startPoint x: 533, startPoint y: 87, endPoint x: 707, endPoint y: 88, distance: 174.5
click at [707, 88] on h1 "Fundamentals of ChildPlus Online" at bounding box center [621, 91] width 208 height 16
click at [557, 175] on link "VIEW AGENDA" at bounding box center [557, 174] width 81 height 16
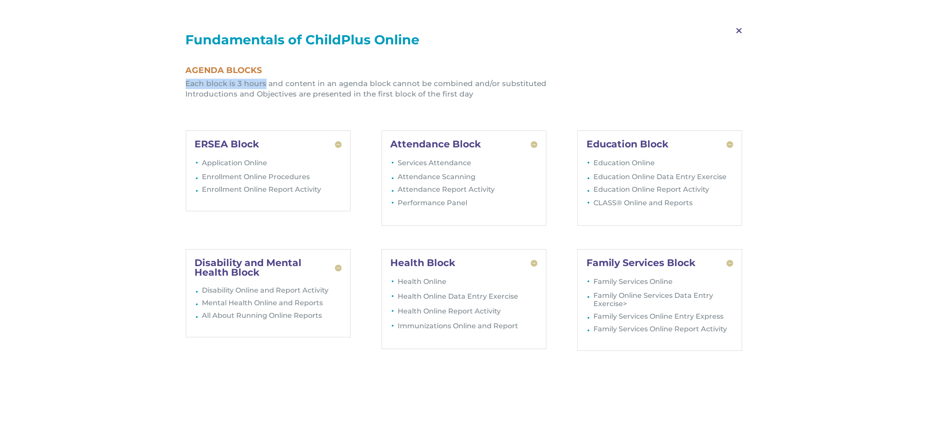
drag, startPoint x: 185, startPoint y: 83, endPoint x: 264, endPoint y: 81, distance: 78.3
click at [264, 81] on li "Each block is 3 hours and content in an agenda block cannot be combined and/or …" at bounding box center [464, 84] width 557 height 10
drag, startPoint x: 389, startPoint y: 264, endPoint x: 456, endPoint y: 263, distance: 67.5
click at [456, 263] on div "Health Block Health Online Health Online Data Entry Exercise Health Online Repo…" at bounding box center [464, 299] width 165 height 100
click at [737, 32] on span "M" at bounding box center [739, 30] width 26 height 25
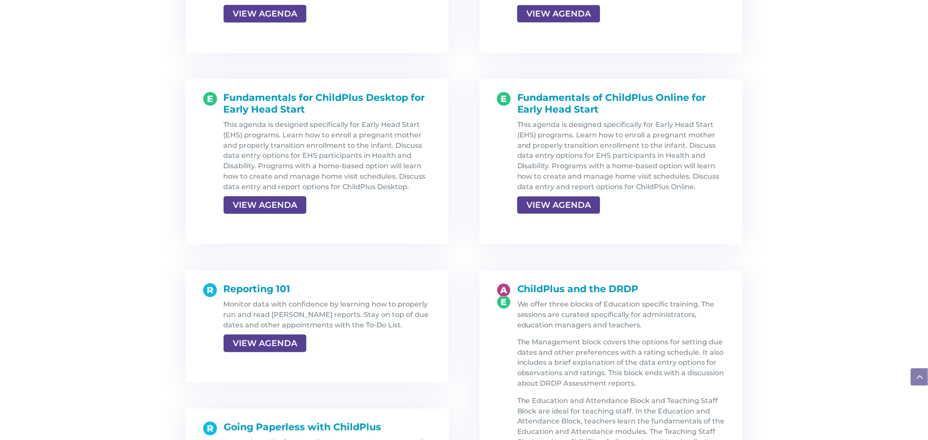
scroll to position [1060, 0]
drag, startPoint x: 221, startPoint y: 292, endPoint x: 296, endPoint y: 287, distance: 75.8
click at [296, 287] on div "Reporting 101 Monitor data with confidence by learning how to properly run and …" at bounding box center [324, 326] width 215 height 86
click at [277, 345] on link "VIEW AGENDA" at bounding box center [264, 343] width 81 height 16
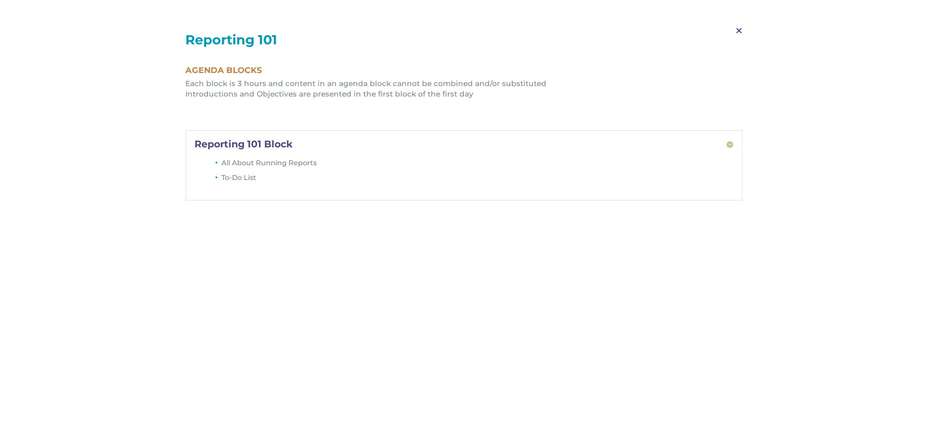
click at [737, 30] on span "M" at bounding box center [739, 30] width 26 height 25
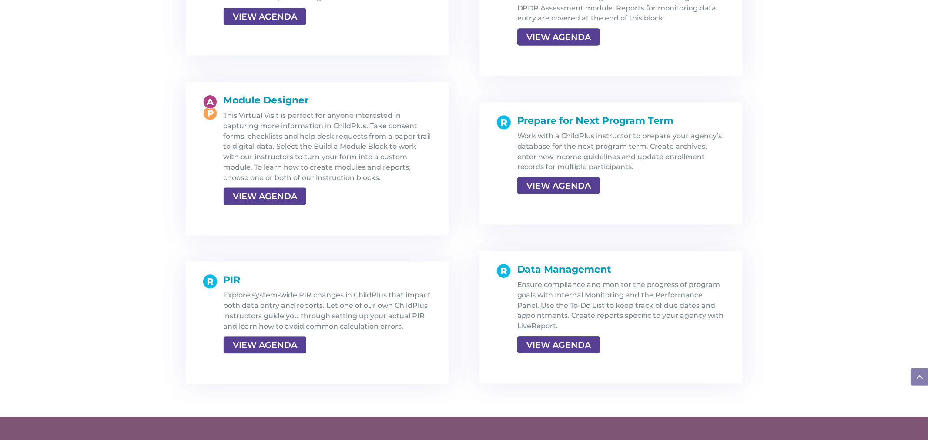
scroll to position [1533, 0]
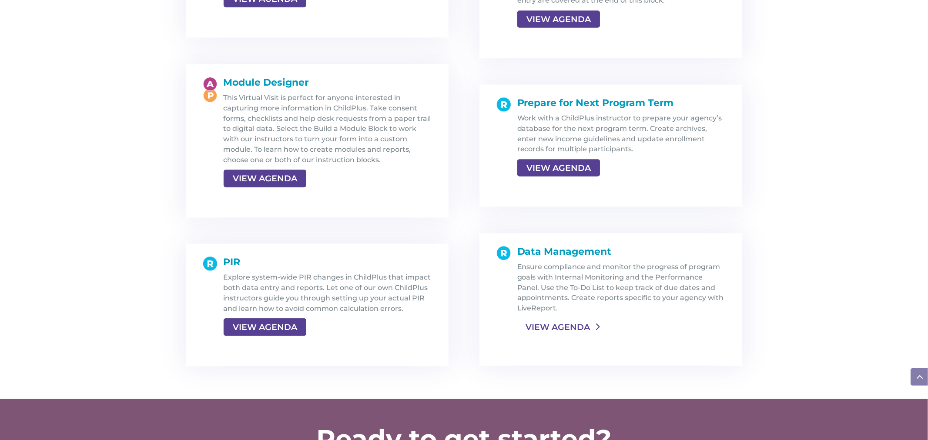
click at [554, 325] on link "VIEW AGENDA" at bounding box center [557, 327] width 81 height 16
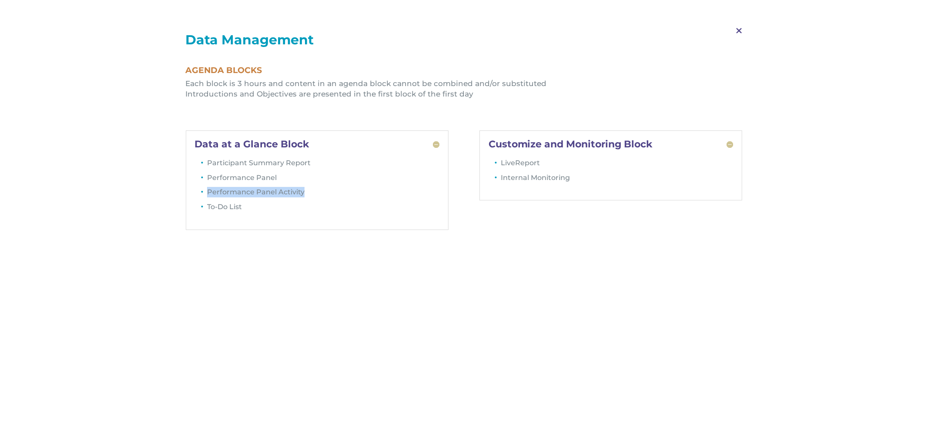
drag, startPoint x: 227, startPoint y: 191, endPoint x: 316, endPoint y: 193, distance: 89.2
click at [315, 193] on li "Performance Panel Activity" at bounding box center [323, 194] width 233 height 15
drag, startPoint x: 209, startPoint y: 164, endPoint x: 317, endPoint y: 166, distance: 107.5
click at [317, 166] on li "Participant Summary Report" at bounding box center [323, 165] width 233 height 15
click at [738, 31] on span "M" at bounding box center [739, 30] width 26 height 25
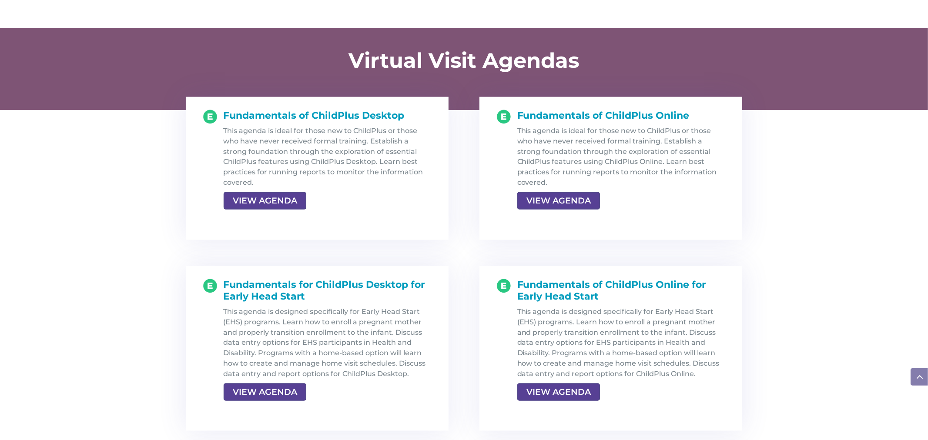
scroll to position [869, 0]
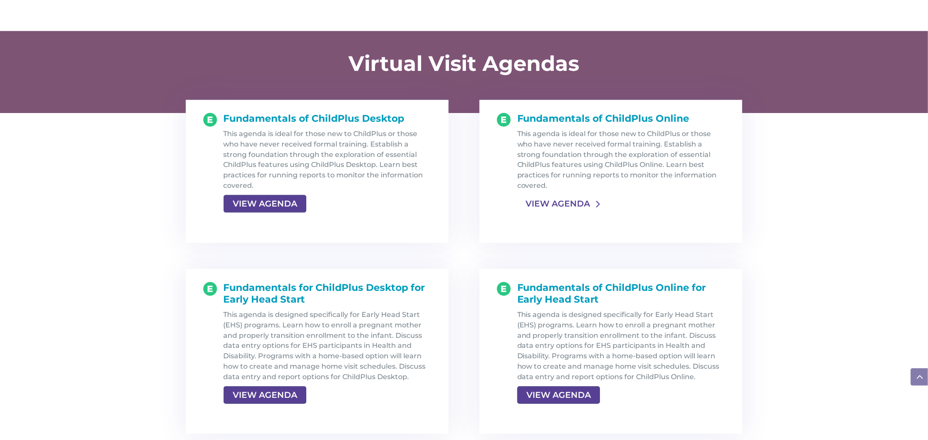
click at [562, 203] on link "VIEW AGENDA" at bounding box center [557, 204] width 81 height 16
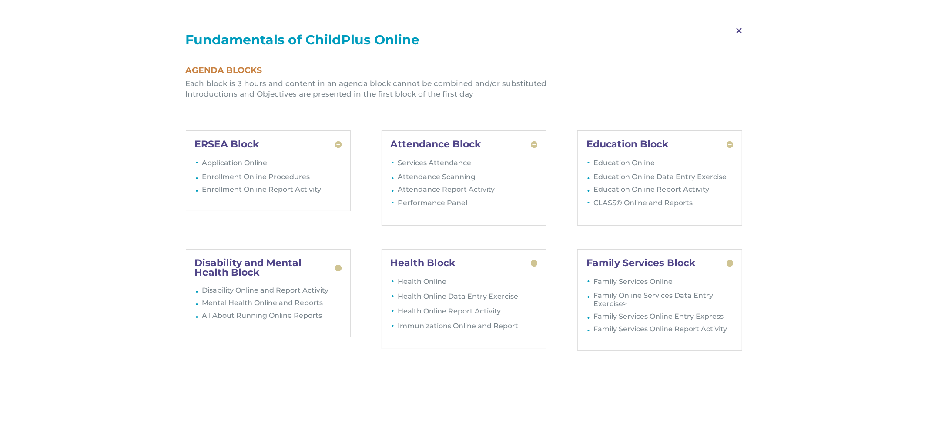
click at [738, 33] on span "M" at bounding box center [739, 30] width 26 height 25
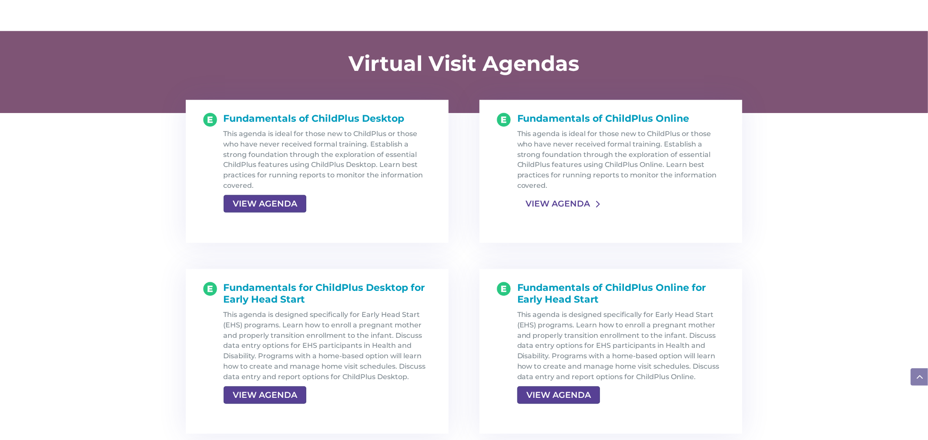
click at [540, 202] on link "VIEW AGENDA" at bounding box center [557, 204] width 81 height 16
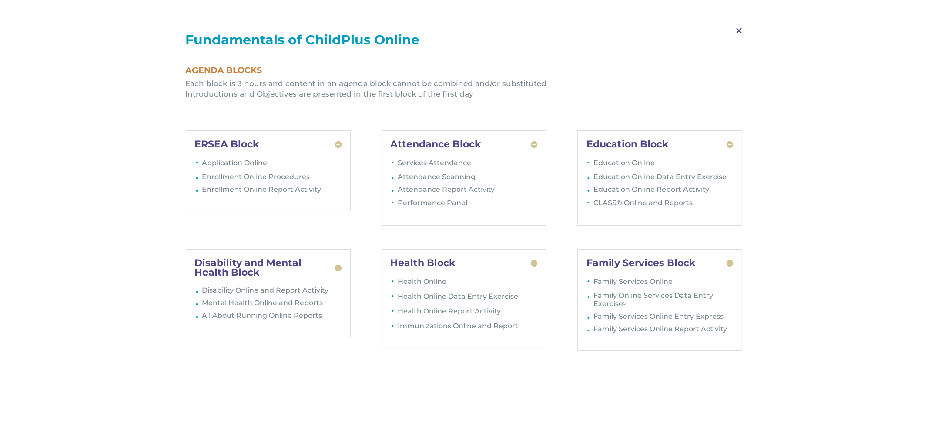
click at [740, 33] on span "M" at bounding box center [739, 30] width 26 height 25
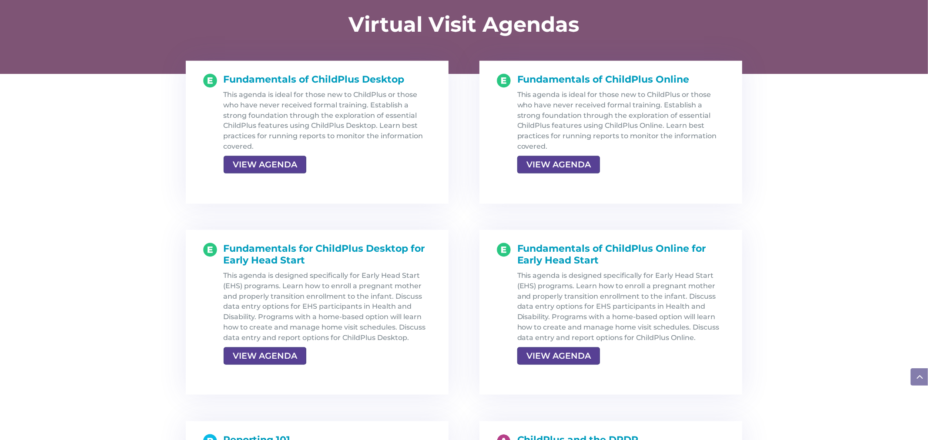
scroll to position [909, 0]
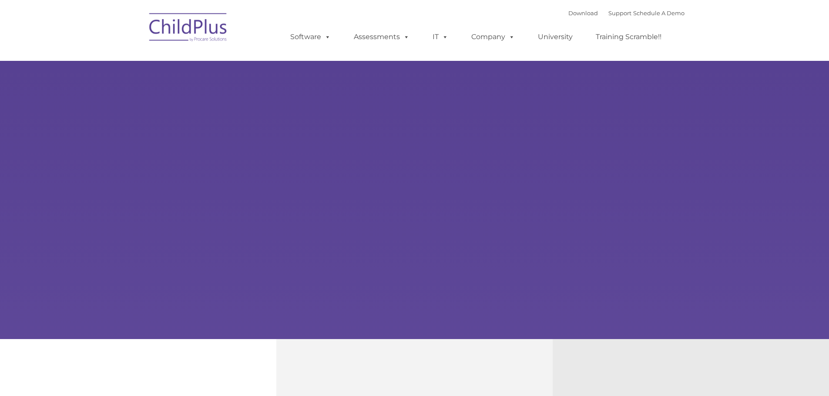
type input ""
select select "MEDIUM"
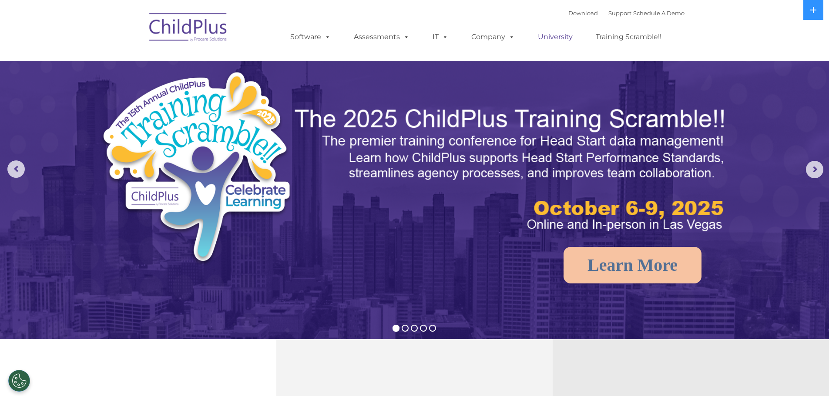
click at [553, 38] on link "University" at bounding box center [555, 36] width 52 height 17
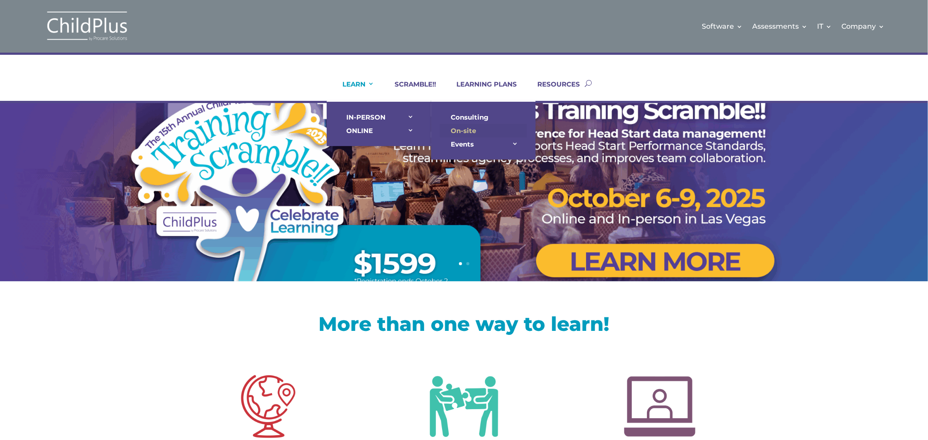
click at [462, 131] on link "On-site" at bounding box center [483, 130] width 87 height 13
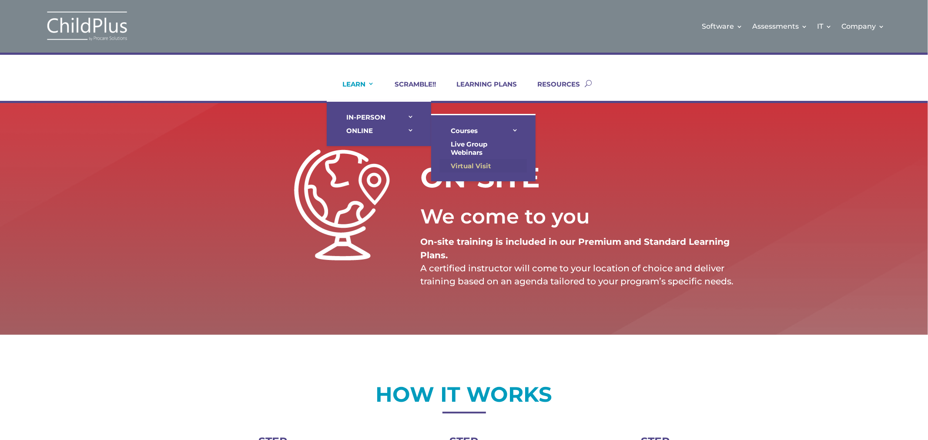
click at [460, 163] on link "Virtual Visit" at bounding box center [483, 165] width 87 height 13
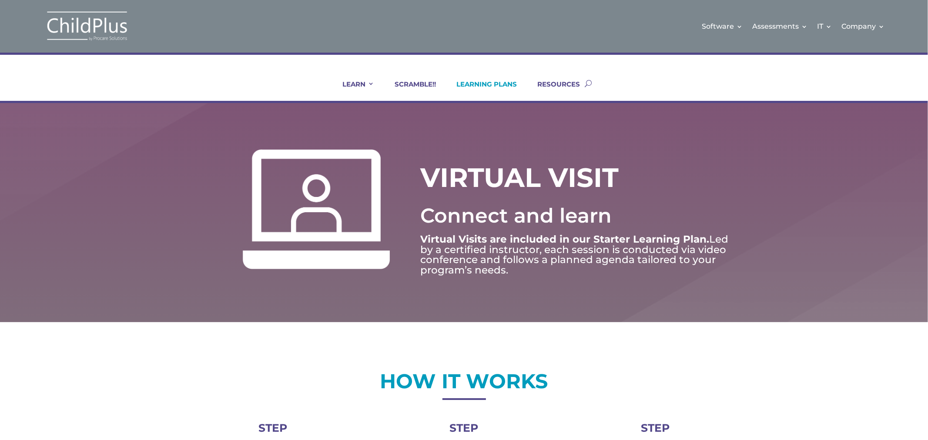
click at [488, 86] on link "LEARNING PLANS" at bounding box center [481, 90] width 71 height 21
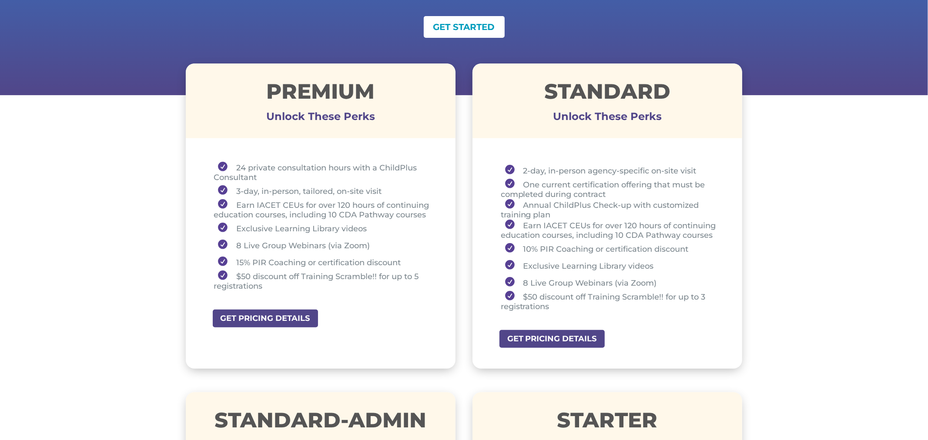
scroll to position [273, 0]
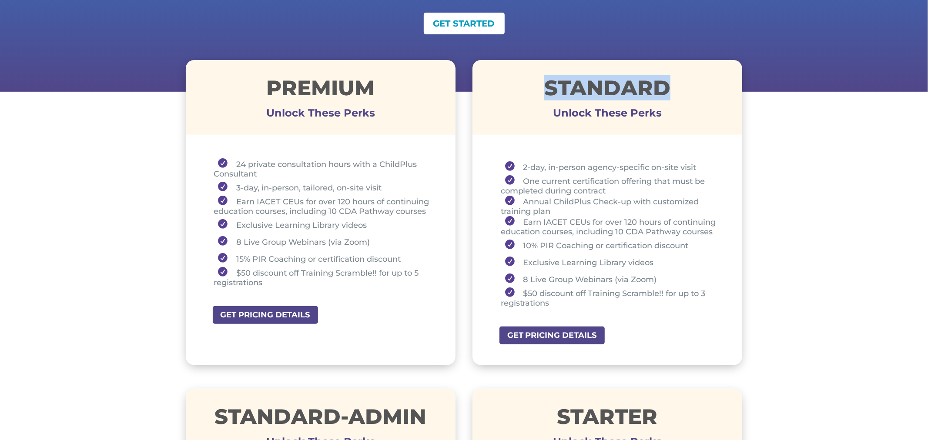
drag, startPoint x: 541, startPoint y: 82, endPoint x: 670, endPoint y: 73, distance: 129.6
click at [670, 73] on div "STANDARD Unlock These Perks" at bounding box center [608, 97] width 270 height 75
